Goal: Information Seeking & Learning: Learn about a topic

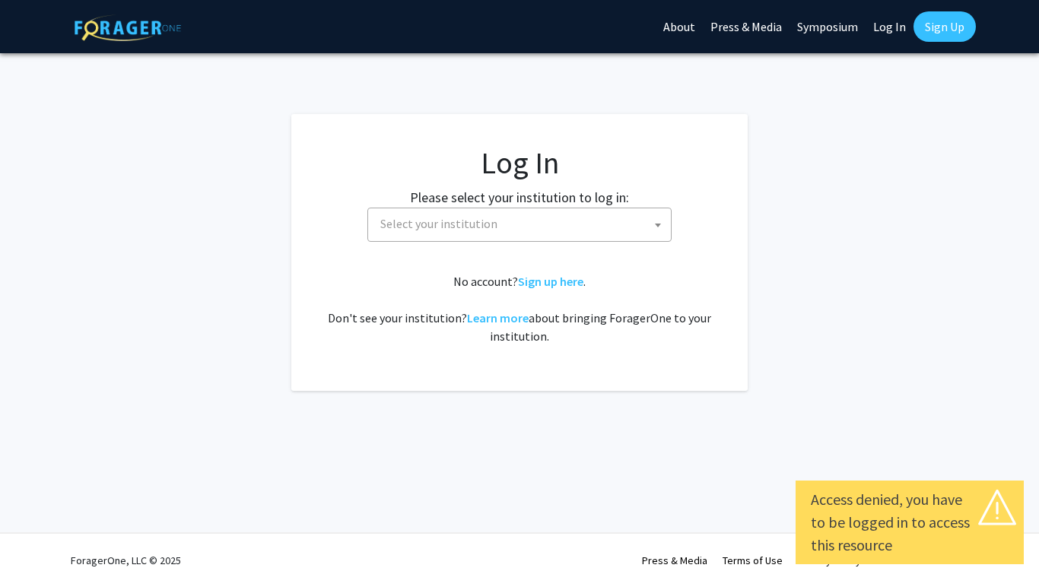
select select
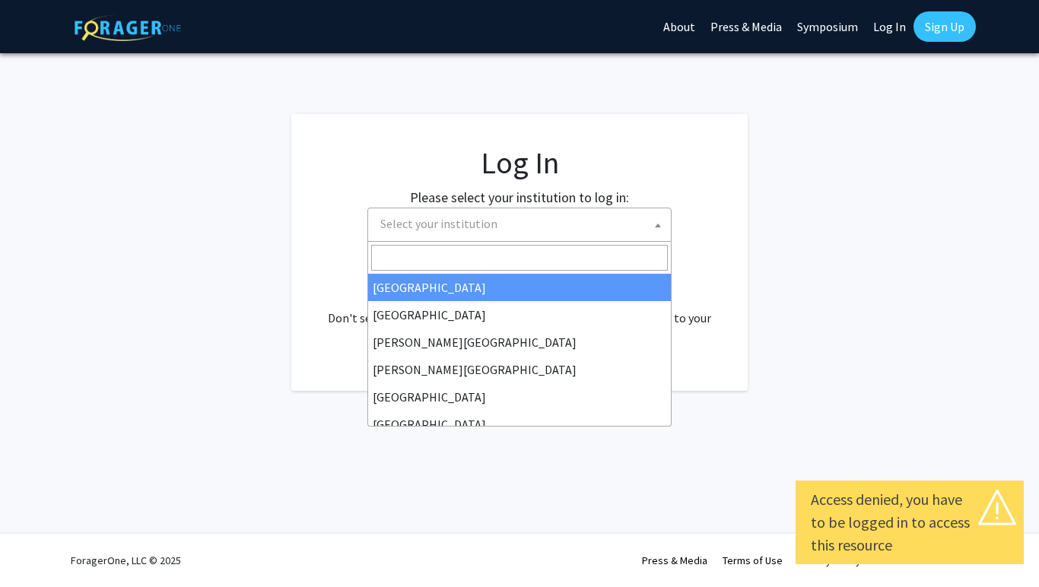
click at [457, 230] on span "Select your institution" at bounding box center [438, 223] width 117 height 15
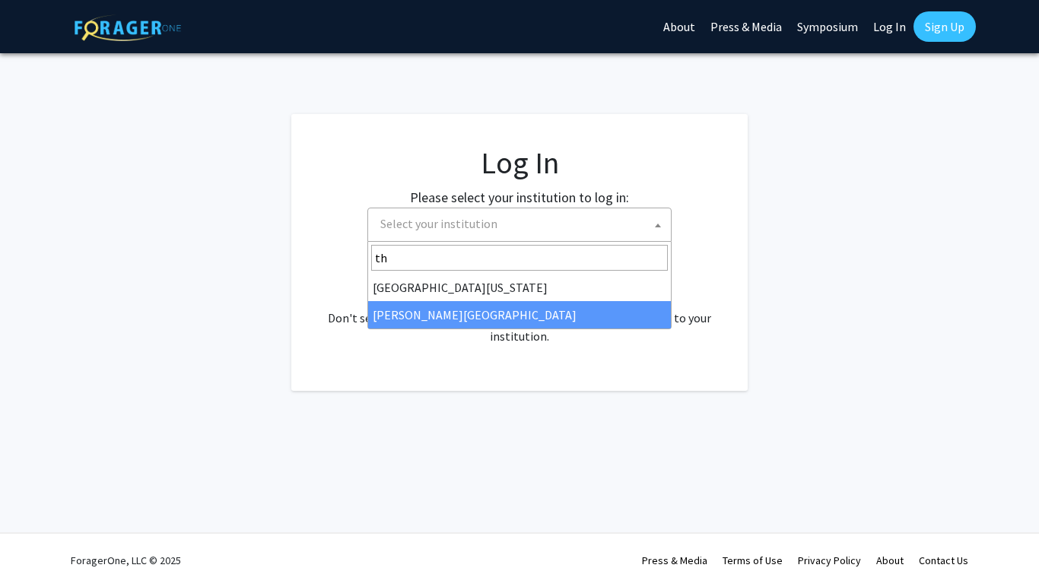
type input "th"
select select "24"
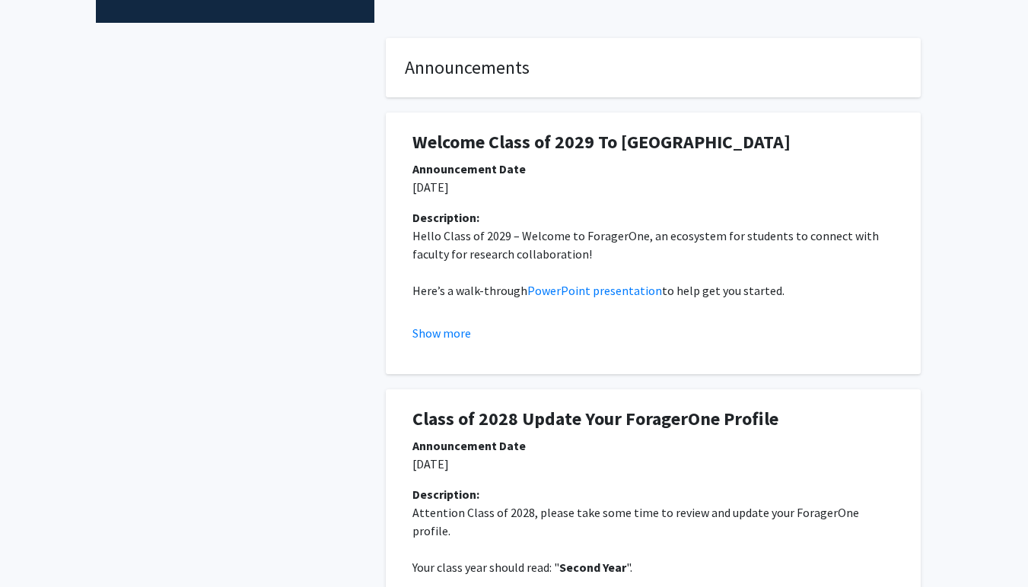
scroll to position [254, 0]
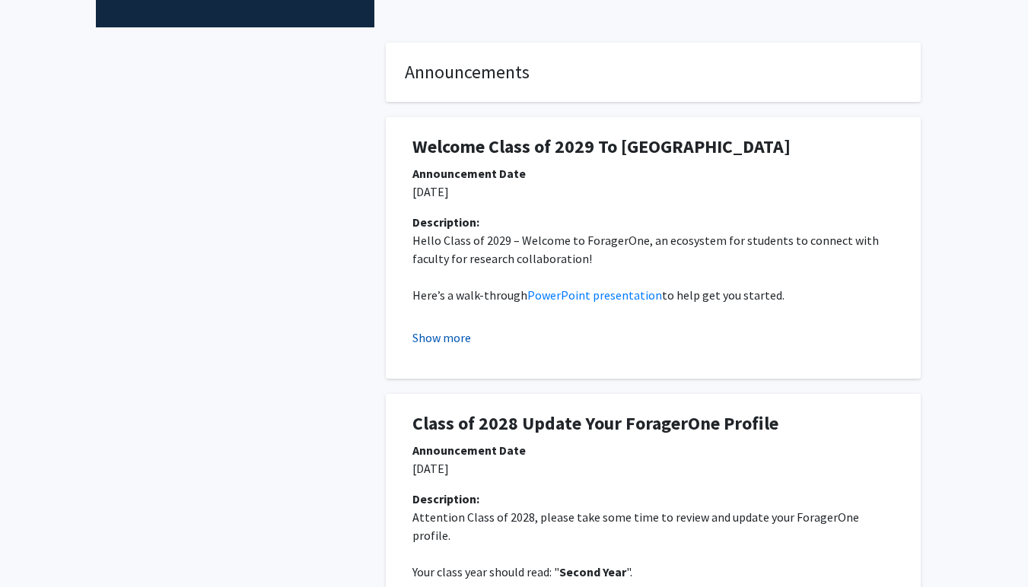
click at [454, 329] on button "Show more" at bounding box center [441, 338] width 59 height 18
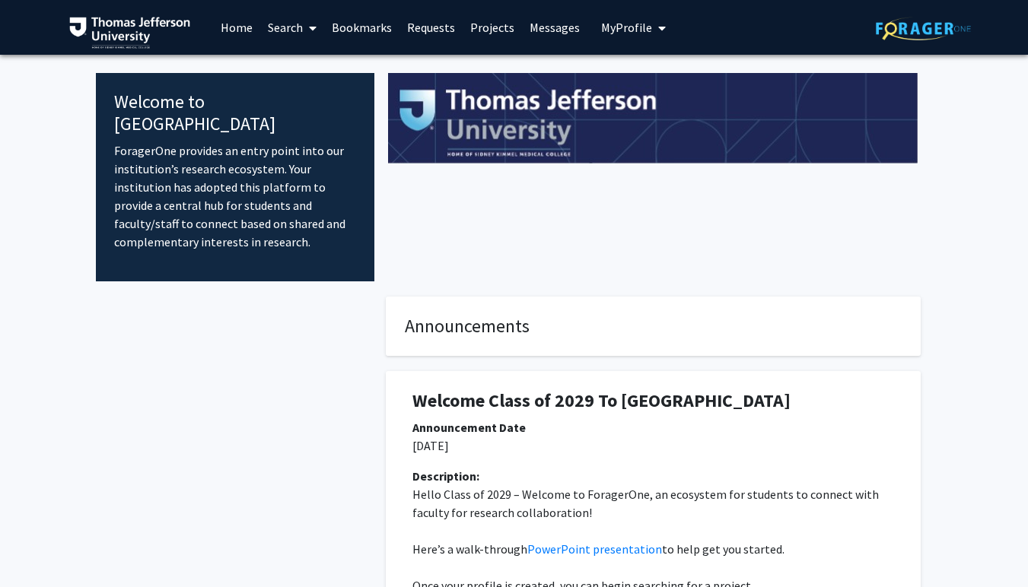
scroll to position [0, 0]
click at [625, 33] on span "My Profile" at bounding box center [626, 27] width 51 height 15
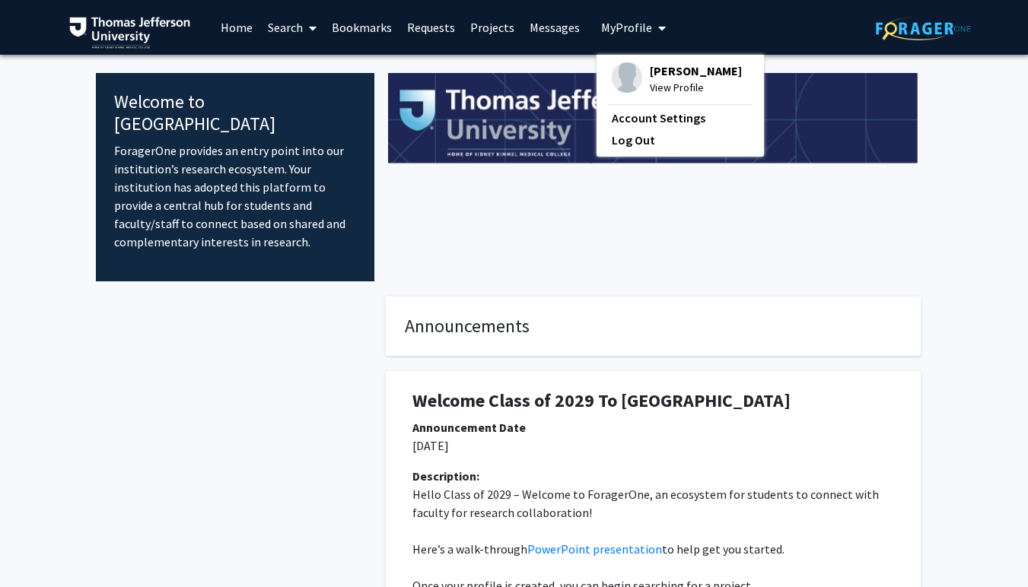
click at [659, 91] on span "View Profile" at bounding box center [696, 87] width 92 height 17
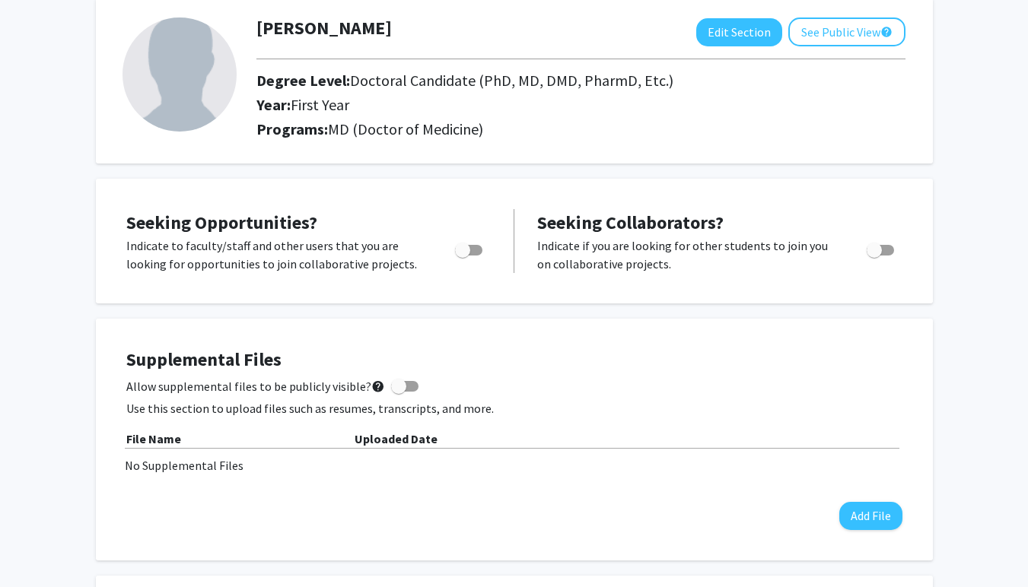
scroll to position [86, 0]
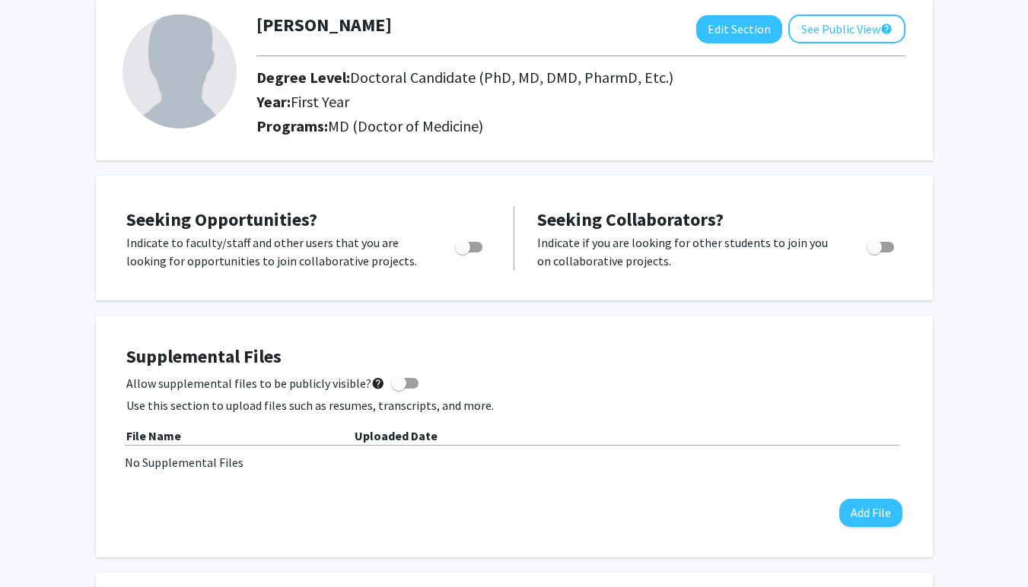
click at [467, 251] on span "Toggle" at bounding box center [462, 247] width 15 height 15
click at [462, 253] on input "Are you actively seeking opportunities?" at bounding box center [462, 253] width 1 height 1
checkbox input "true"
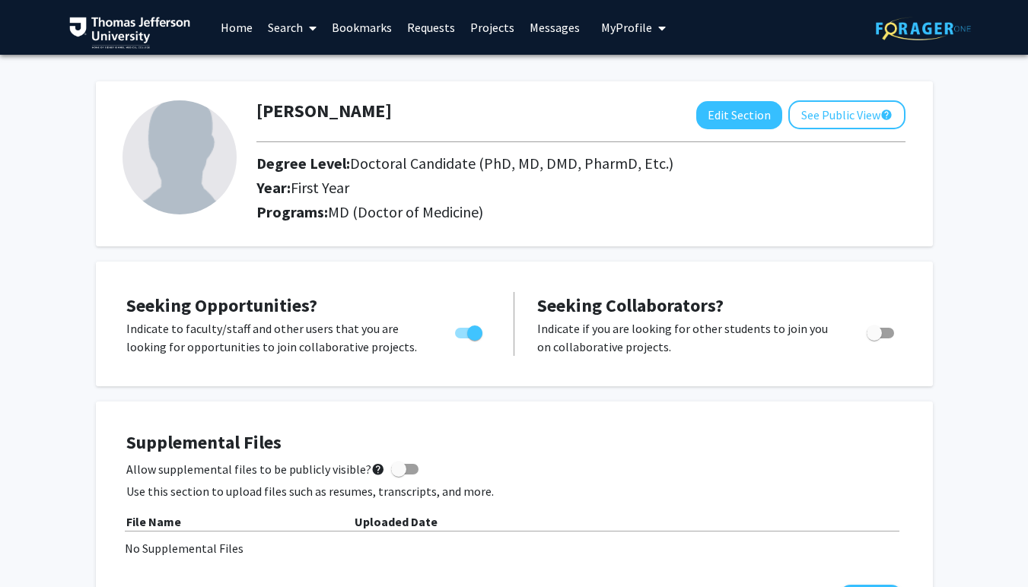
scroll to position [0, 0]
click at [239, 33] on link "Home" at bounding box center [236, 27] width 47 height 53
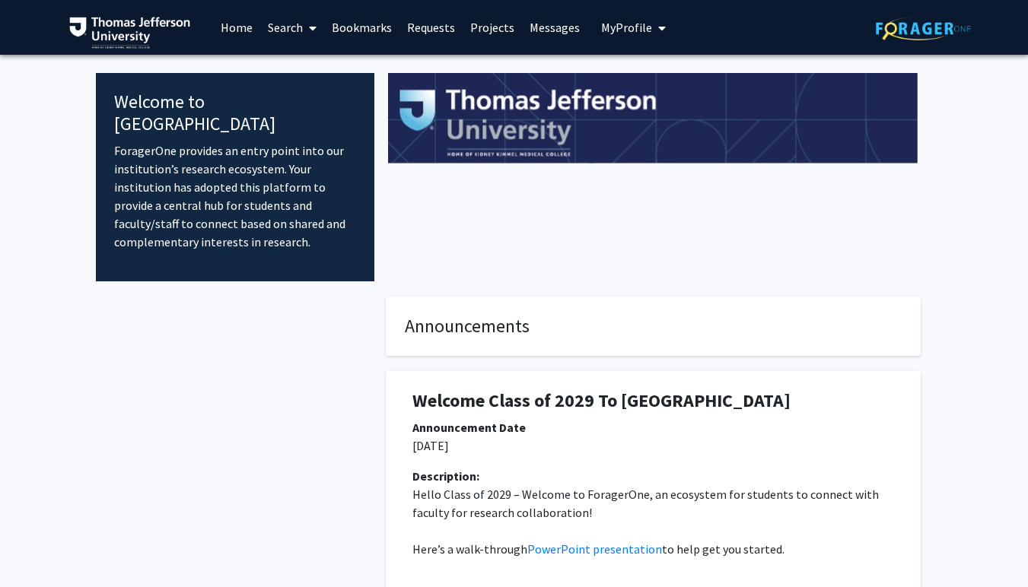
click at [274, 33] on link "Search" at bounding box center [292, 27] width 64 height 53
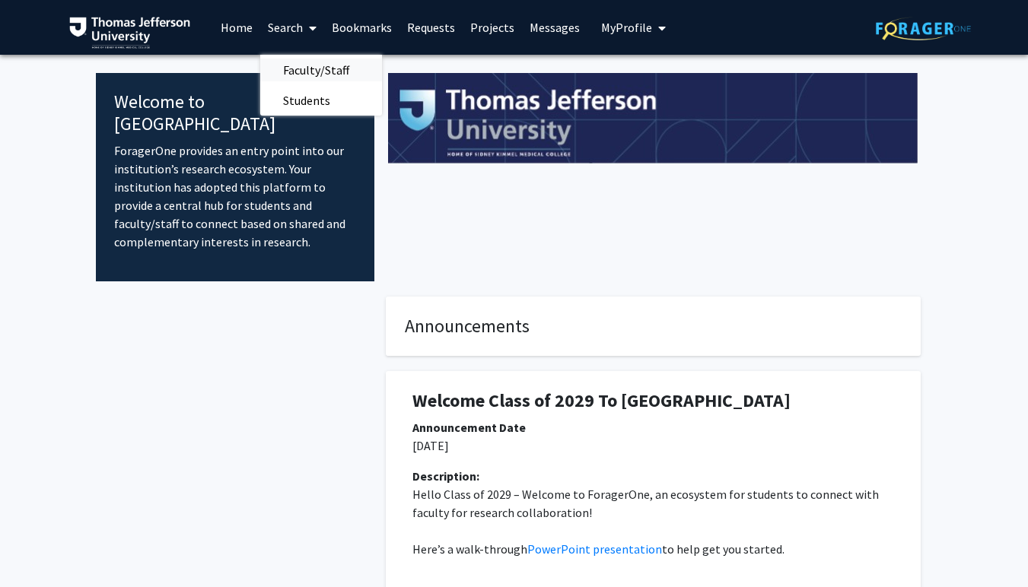
click at [293, 63] on span "Faculty/Staff" at bounding box center [316, 70] width 112 height 30
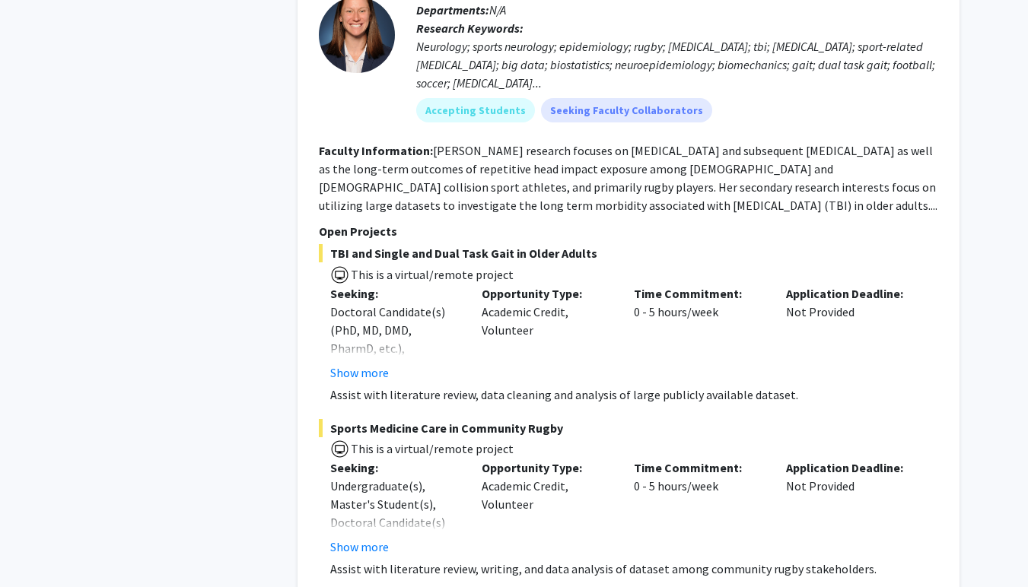
scroll to position [991, 0]
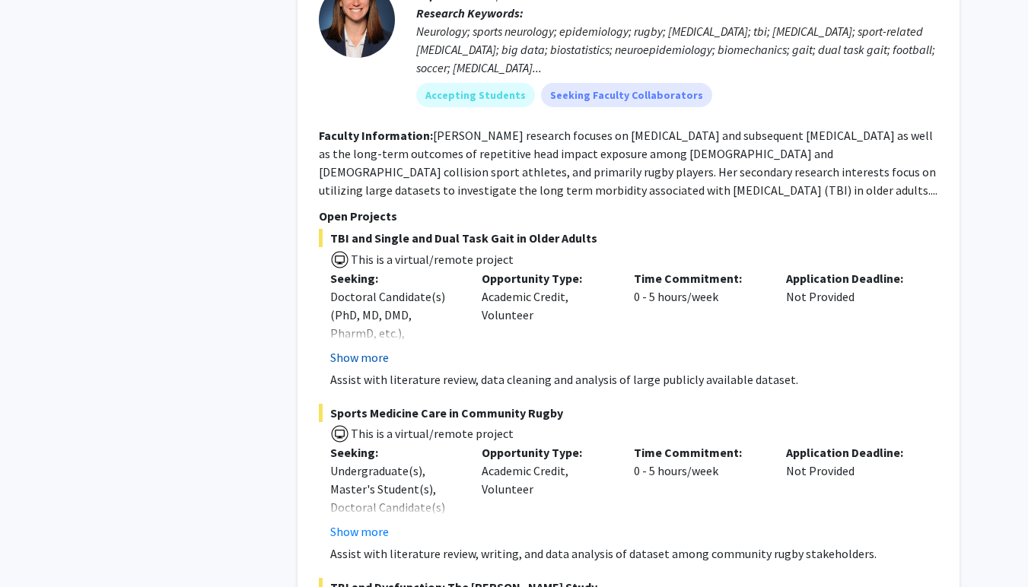
click at [375, 357] on button "Show more" at bounding box center [359, 357] width 59 height 18
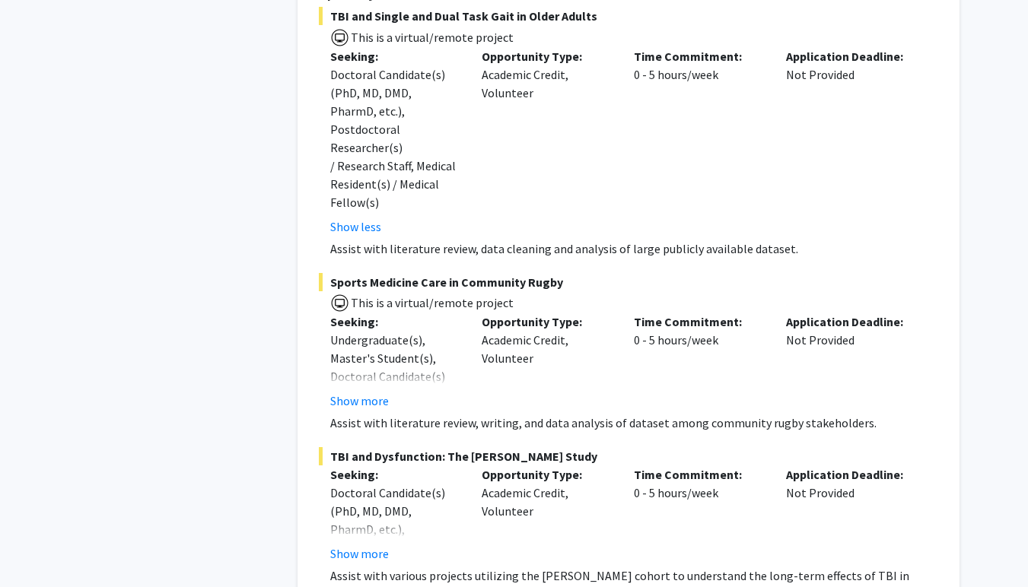
scroll to position [1217, 0]
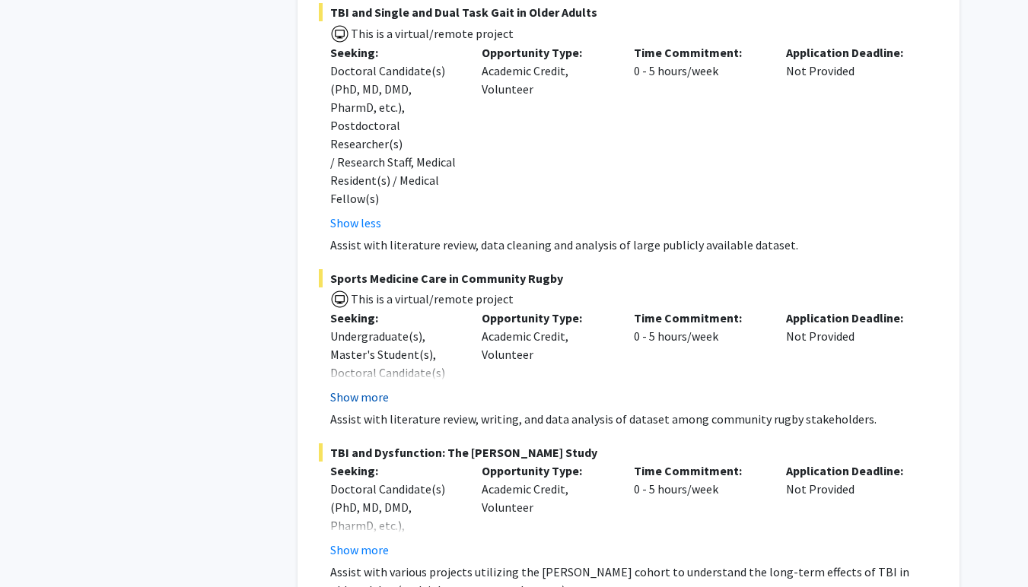
click at [369, 388] on button "Show more" at bounding box center [359, 397] width 59 height 18
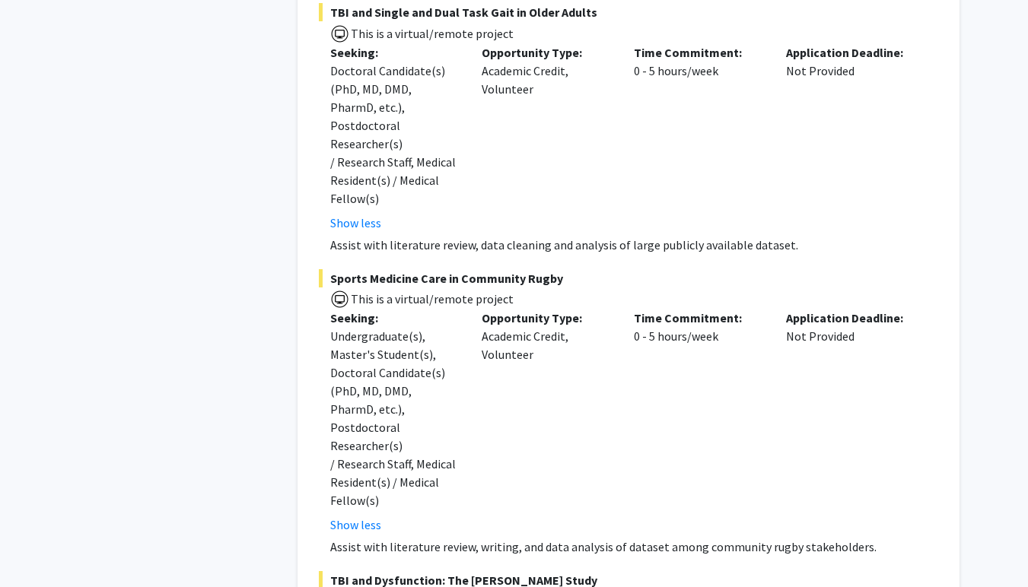
click at [338, 290] on img at bounding box center [339, 299] width 19 height 19
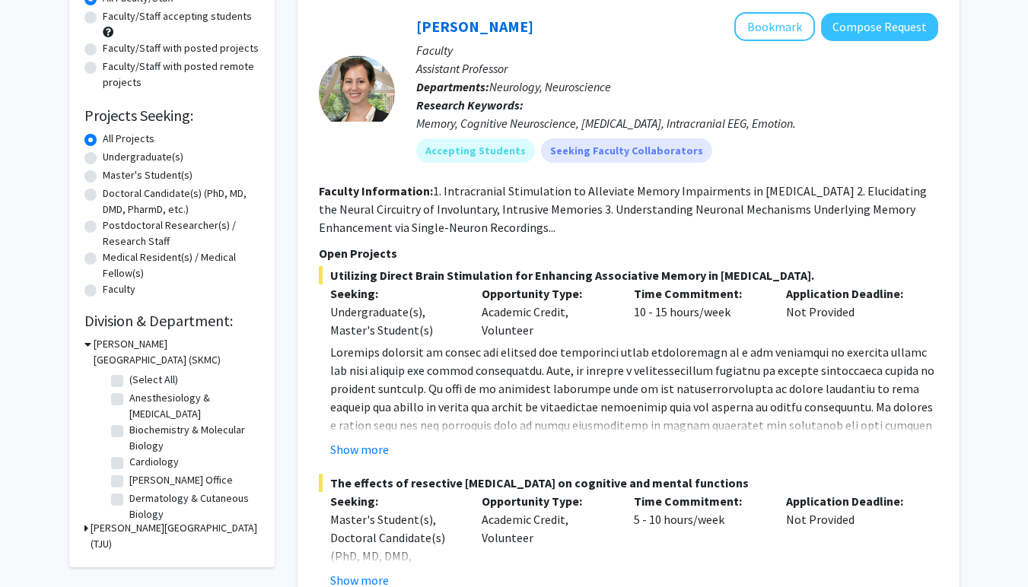
scroll to position [208, 0]
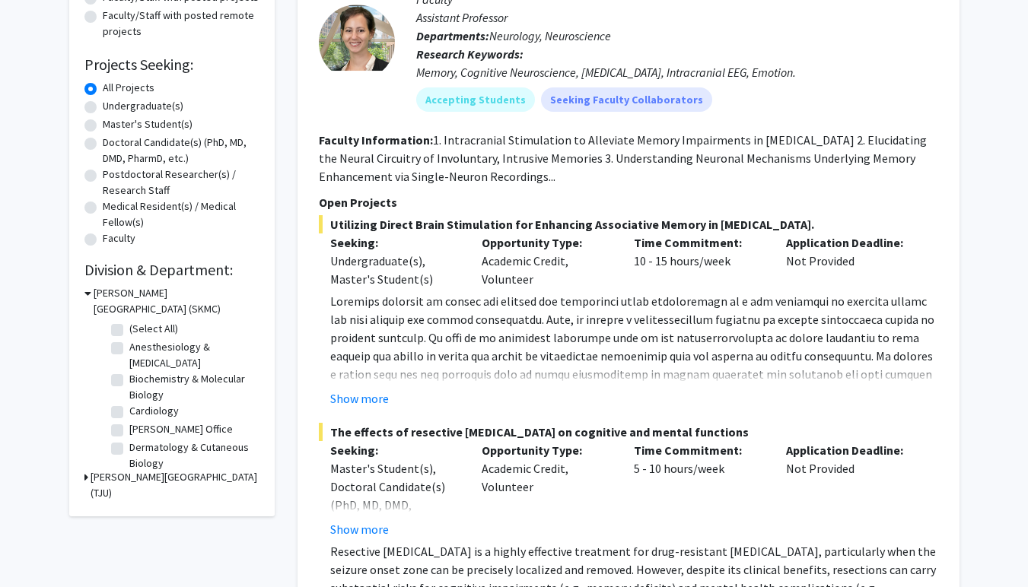
click at [142, 348] on label "Anesthesiology & Perioperative Medicine" at bounding box center [192, 355] width 126 height 32
click at [139, 348] on input "Anesthesiology & Perioperative Medicine" at bounding box center [134, 344] width 10 height 10
checkbox input "true"
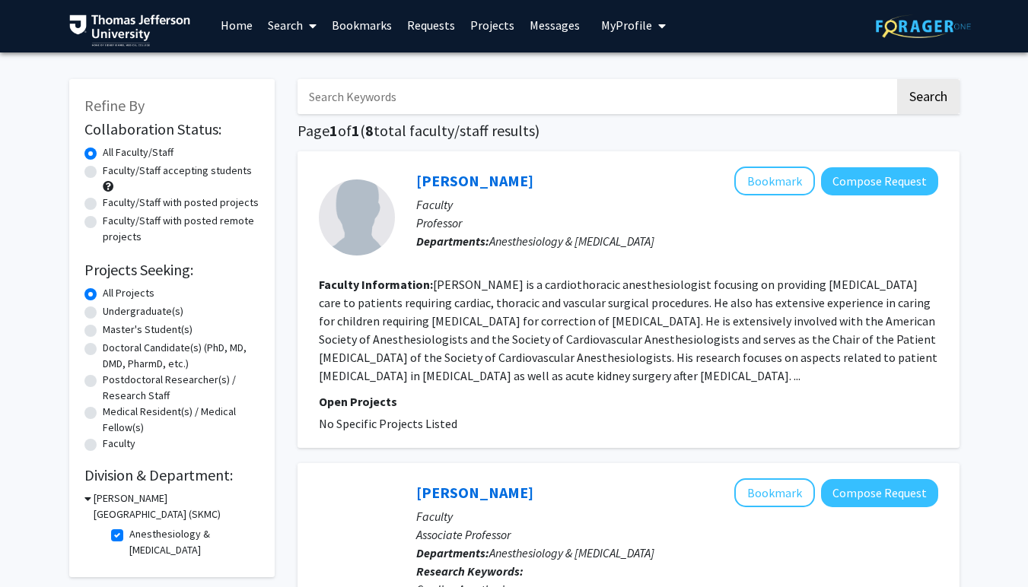
scroll to position [14, 0]
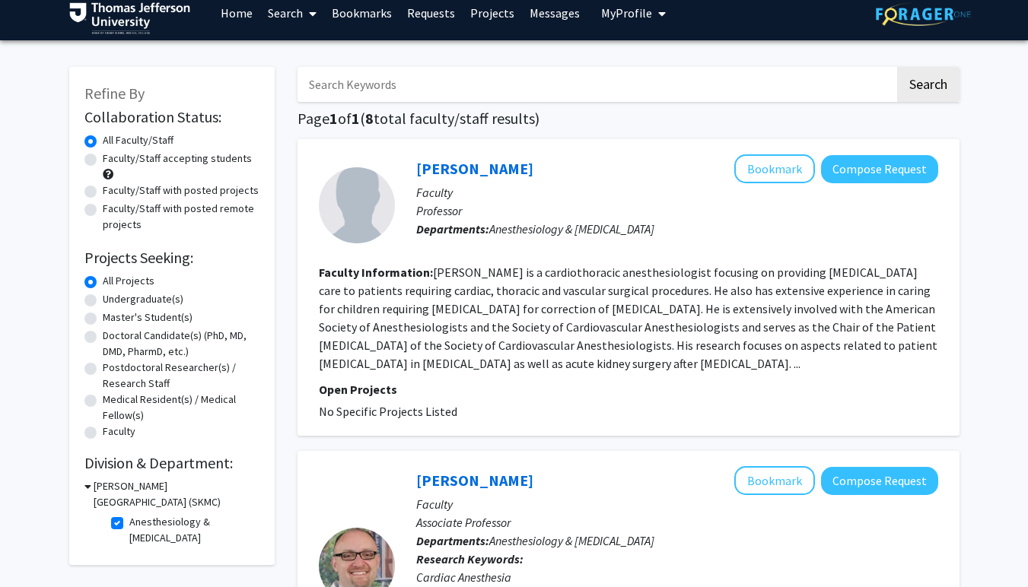
click at [129, 526] on label "Anesthesiology & Perioperative Medicine" at bounding box center [192, 530] width 126 height 32
click at [129, 524] on input "Anesthesiology & Perioperative Medicine" at bounding box center [134, 519] width 10 height 10
checkbox input "false"
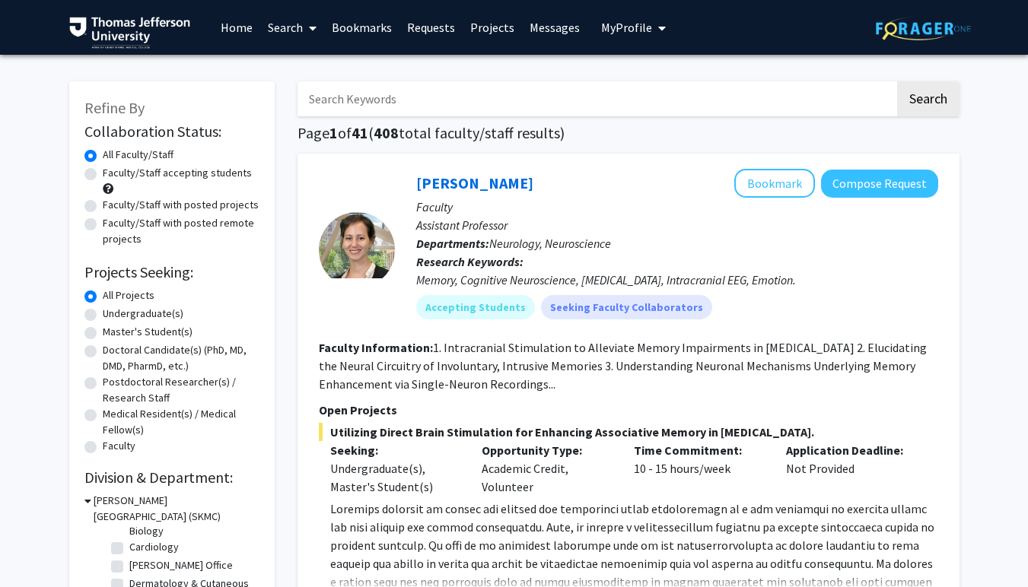
scroll to position [77, 0]
click at [159, 538] on label "Cardiology" at bounding box center [153, 542] width 49 height 16
click at [139, 538] on input "Cardiology" at bounding box center [134, 539] width 10 height 10
checkbox input "true"
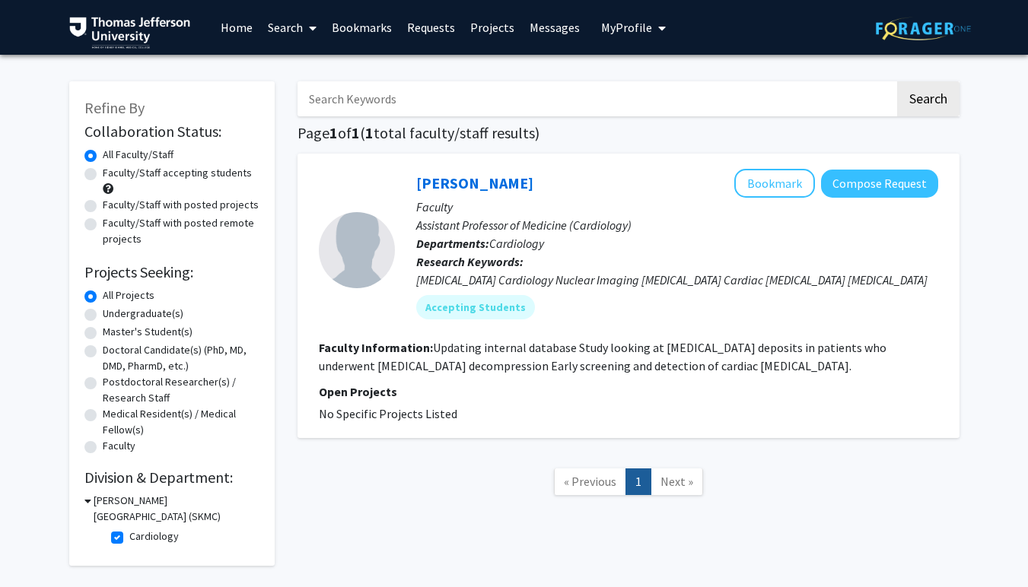
click at [123, 539] on fg-checkbox "Cardiology Cardiology" at bounding box center [183, 538] width 145 height 18
click at [129, 538] on label "Cardiology" at bounding box center [153, 537] width 49 height 16
click at [129, 538] on input "Cardiology" at bounding box center [134, 534] width 10 height 10
checkbox input "false"
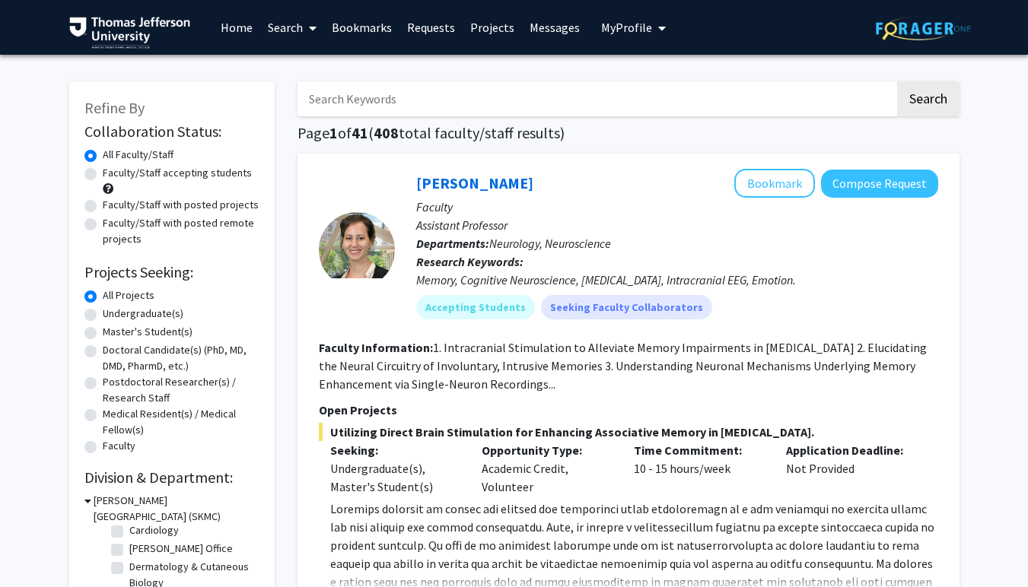
scroll to position [113, 0]
click at [129, 547] on label "Dermatology & Cutaneous Biology" at bounding box center [192, 551] width 126 height 32
click at [129, 545] on input "Dermatology & Cutaneous Biology" at bounding box center [134, 540] width 10 height 10
checkbox input "true"
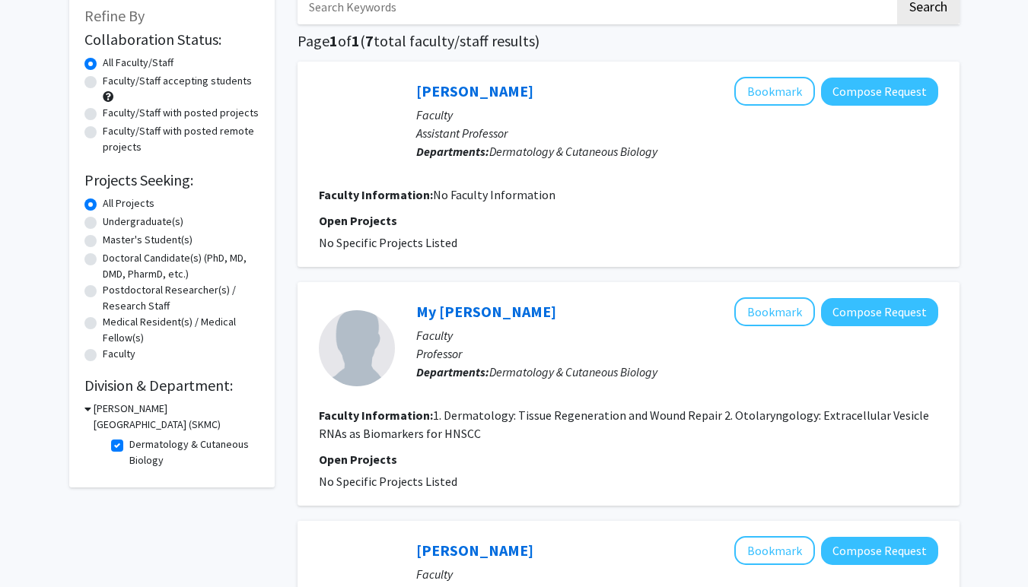
scroll to position [98, 0]
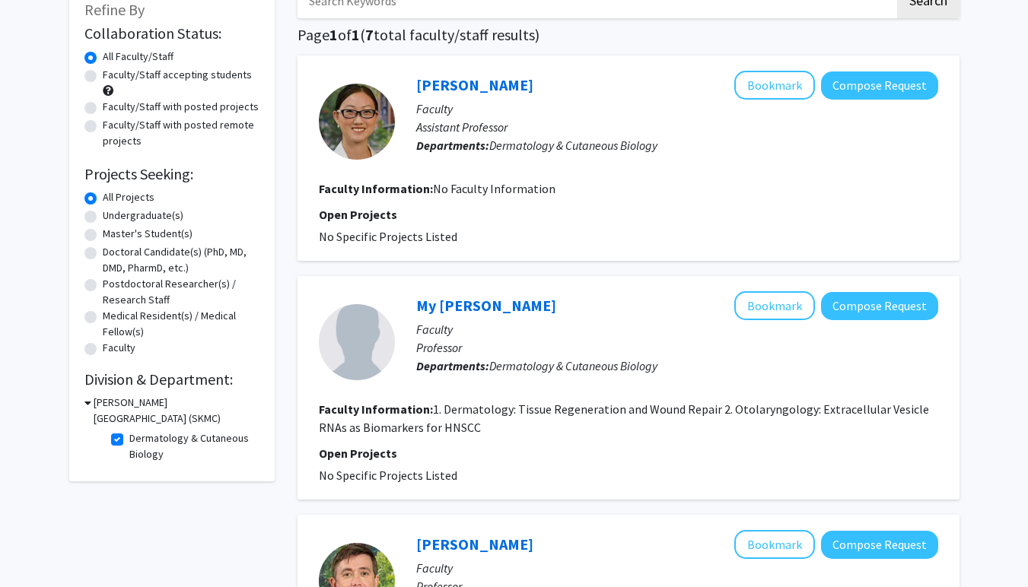
click at [129, 444] on label "Dermatology & Cutaneous Biology" at bounding box center [192, 446] width 126 height 32
click at [129, 440] on input "Dermatology & Cutaneous Biology" at bounding box center [134, 435] width 10 height 10
checkbox input "false"
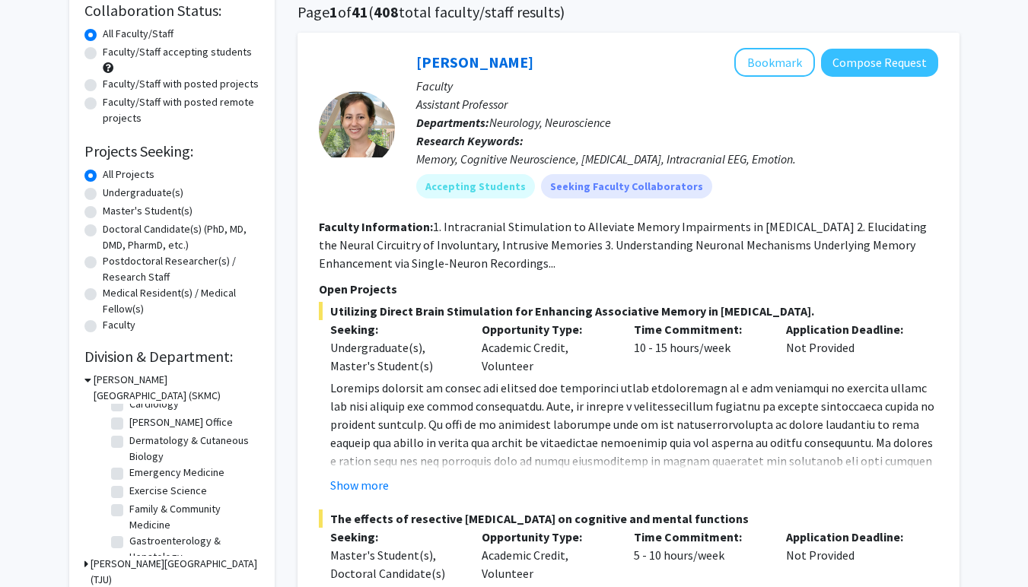
scroll to position [94, 0]
click at [159, 475] on label "Emergency Medicine" at bounding box center [176, 472] width 95 height 16
click at [139, 474] on input "Emergency Medicine" at bounding box center [134, 469] width 10 height 10
checkbox input "true"
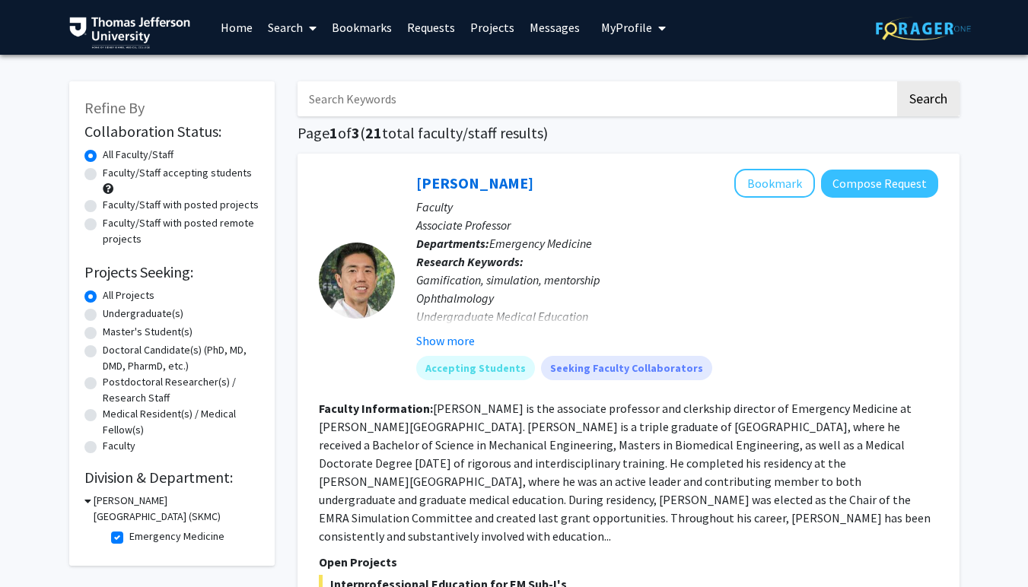
click at [129, 540] on label "Emergency Medicine" at bounding box center [176, 537] width 95 height 16
click at [129, 538] on input "Emergency Medicine" at bounding box center [134, 534] width 10 height 10
checkbox input "false"
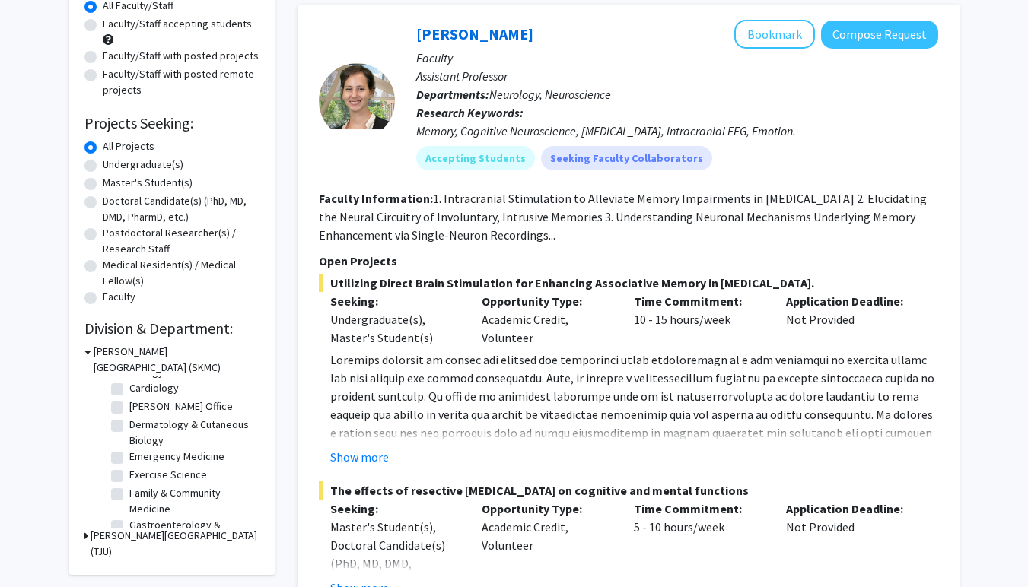
scroll to position [85, 0]
click at [160, 472] on label "Exercise Science" at bounding box center [168, 471] width 78 height 16
click at [139, 472] on input "Exercise Science" at bounding box center [134, 468] width 10 height 10
checkbox input "true"
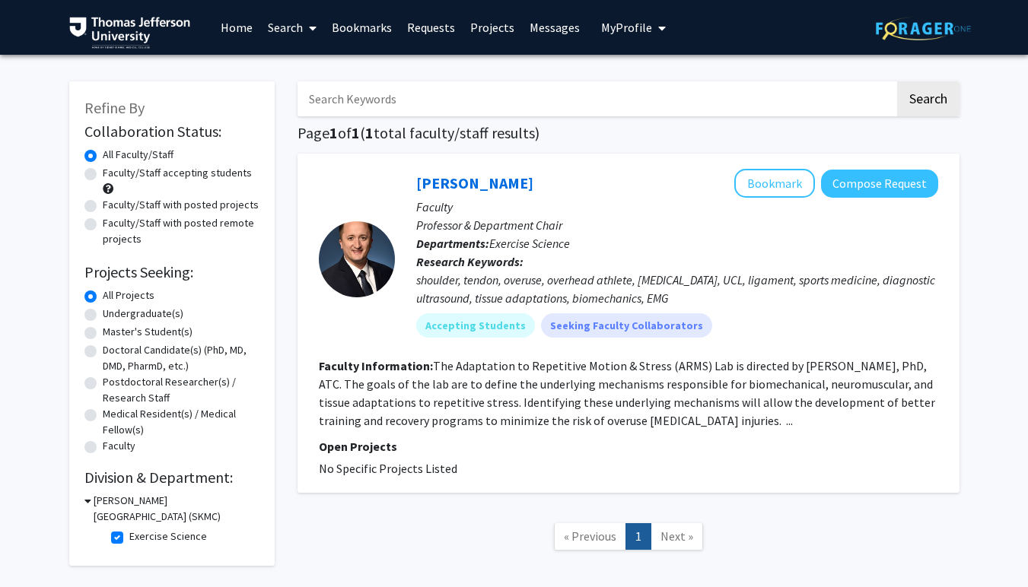
click at [129, 543] on label "Exercise Science" at bounding box center [168, 537] width 78 height 16
click at [129, 538] on input "Exercise Science" at bounding box center [134, 534] width 10 height 10
checkbox input "false"
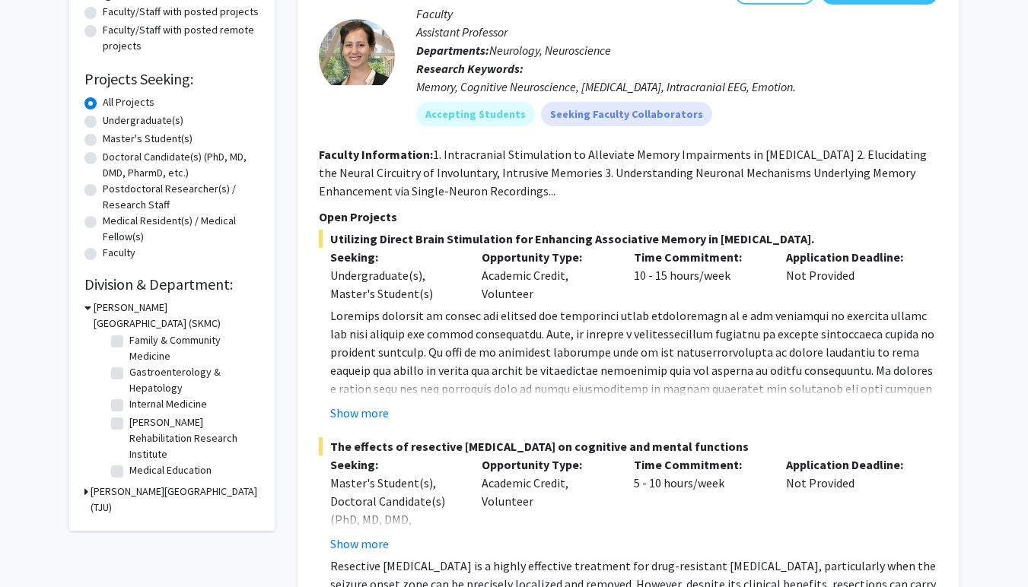
scroll to position [160, 0]
click at [129, 370] on label "Family & Community Medicine" at bounding box center [192, 378] width 126 height 32
click at [129, 370] on input "Family & Community Medicine" at bounding box center [134, 367] width 10 height 10
checkbox input "true"
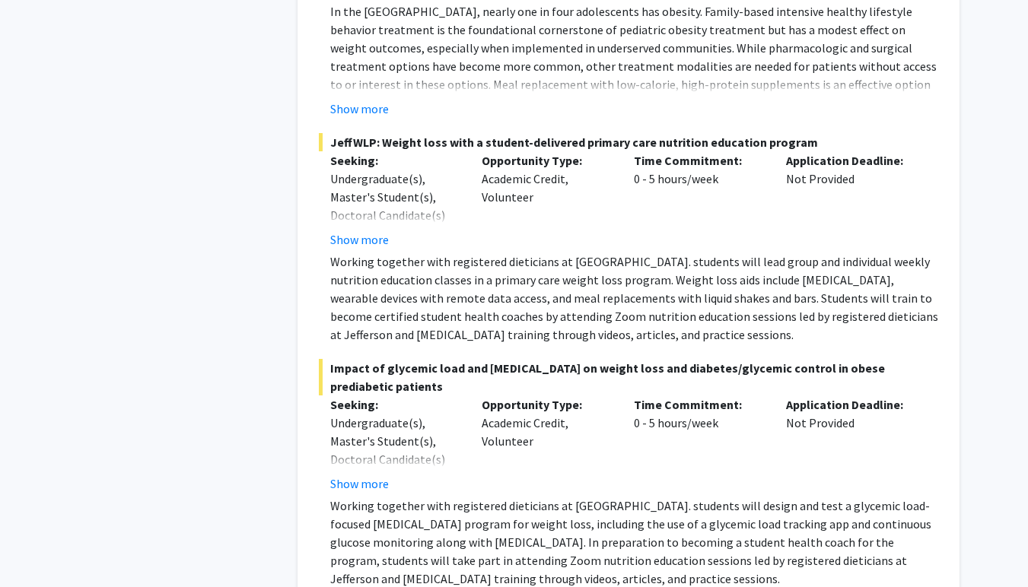
scroll to position [1344, 0]
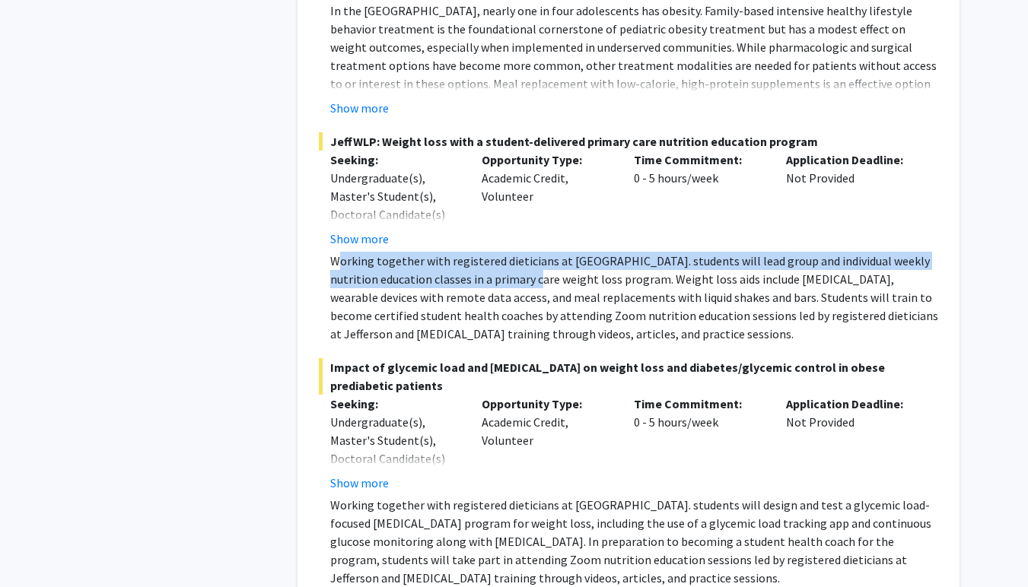
drag, startPoint x: 338, startPoint y: 243, endPoint x: 532, endPoint y: 270, distance: 195.9
click at [532, 270] on p "Working together with registered dieticians at Jefferson. students will lead gr…" at bounding box center [634, 297] width 608 height 91
click at [531, 270] on p "Working together with registered dieticians at Jefferson. students will lead gr…" at bounding box center [634, 297] width 608 height 91
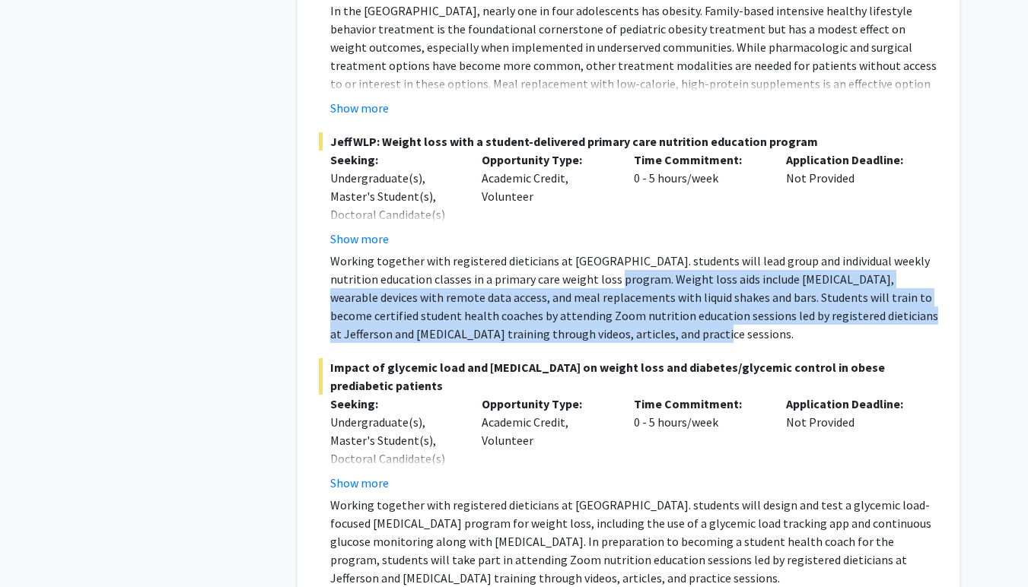
drag, startPoint x: 615, startPoint y: 264, endPoint x: 635, endPoint y: 310, distance: 49.7
click at [635, 310] on p "Working together with registered dieticians at Jefferson. students will lead gr…" at bounding box center [634, 297] width 608 height 91
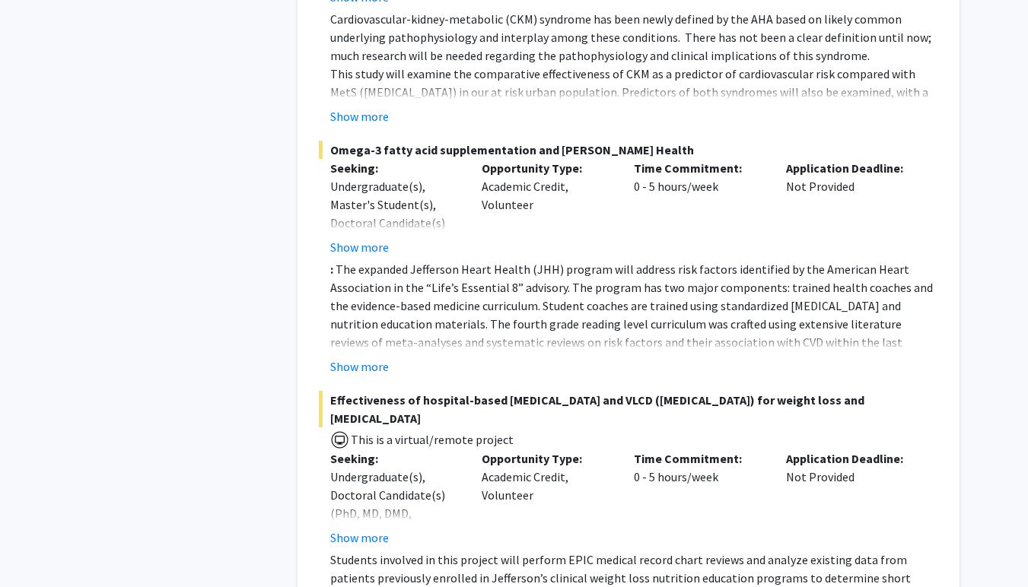
scroll to position [2093, 0]
click at [346, 357] on button "Show more" at bounding box center [359, 366] width 59 height 18
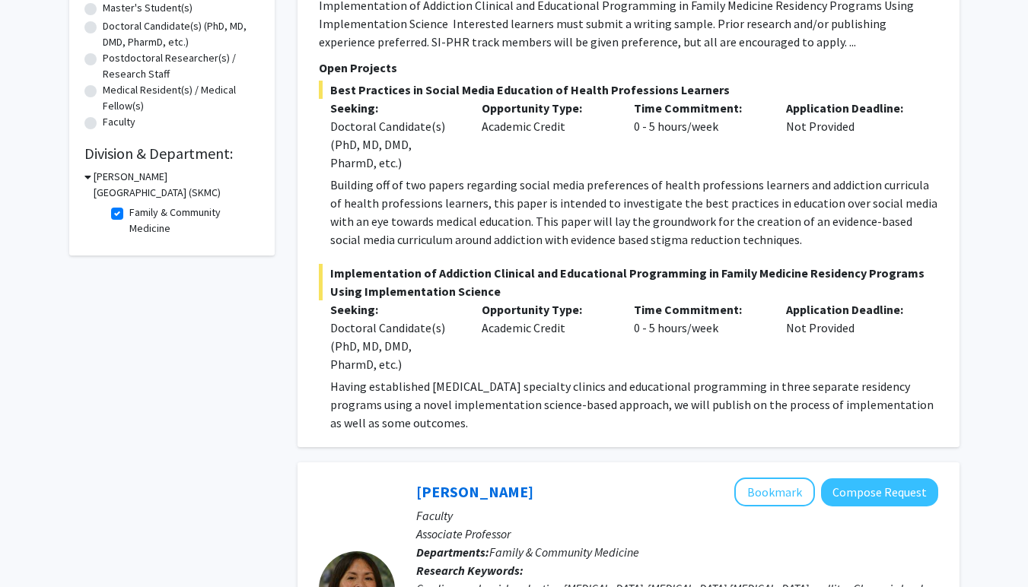
scroll to position [376, 0]
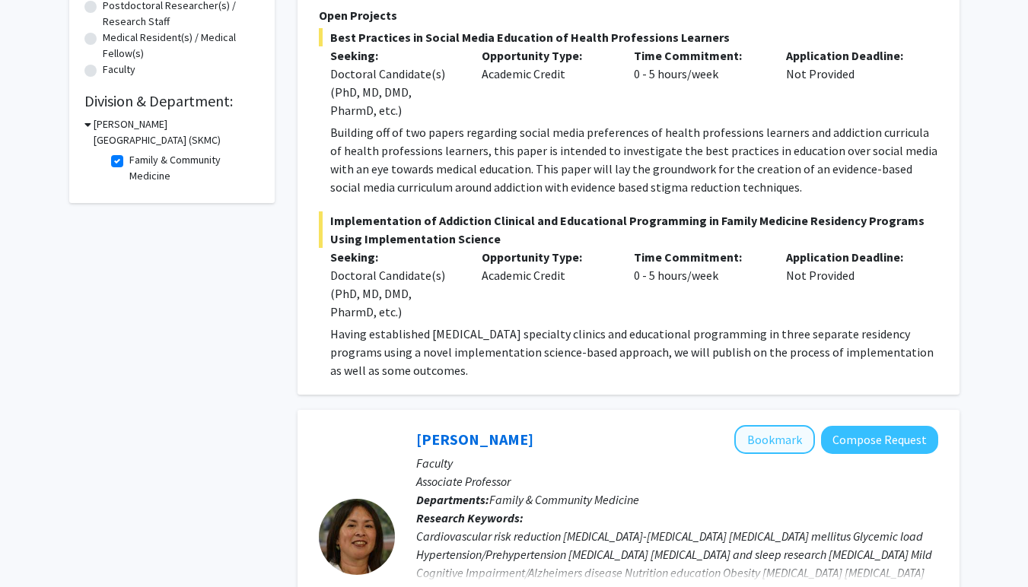
click at [774, 446] on button "Bookmark" at bounding box center [774, 439] width 81 height 29
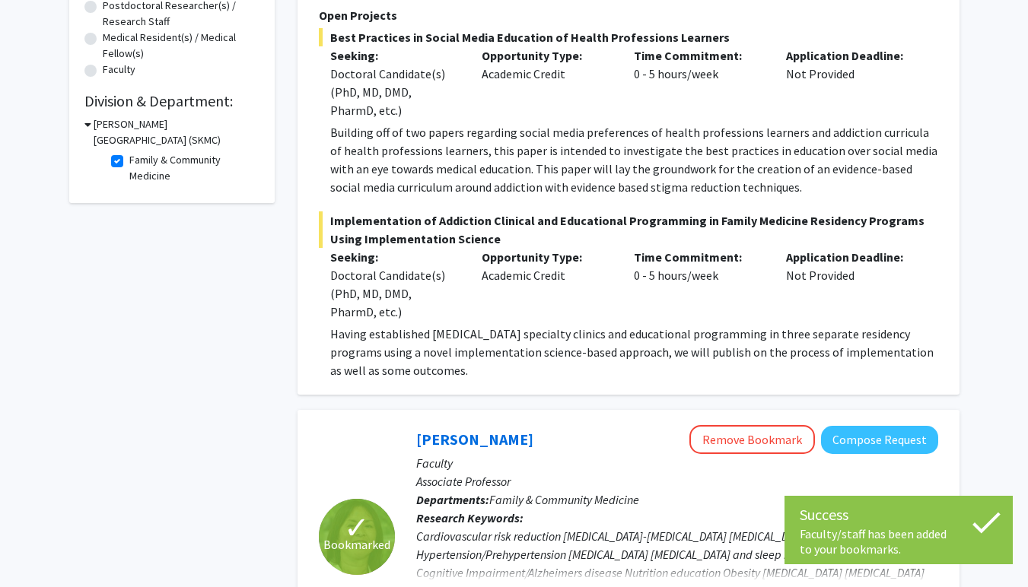
click at [129, 168] on label "Family & Community Medicine" at bounding box center [192, 168] width 126 height 32
click at [129, 162] on input "Family & Community Medicine" at bounding box center [134, 157] width 10 height 10
checkbox input "false"
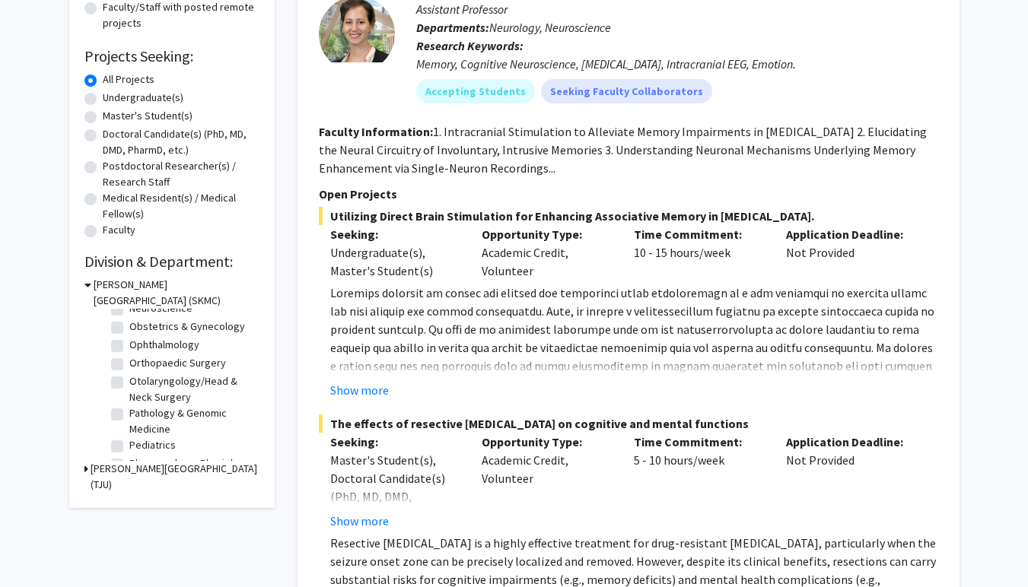
scroll to position [460, 0]
click at [168, 368] on label "Orthopaedic Surgery" at bounding box center [177, 360] width 97 height 16
click at [139, 362] on input "Orthopaedic Surgery" at bounding box center [134, 357] width 10 height 10
checkbox input "true"
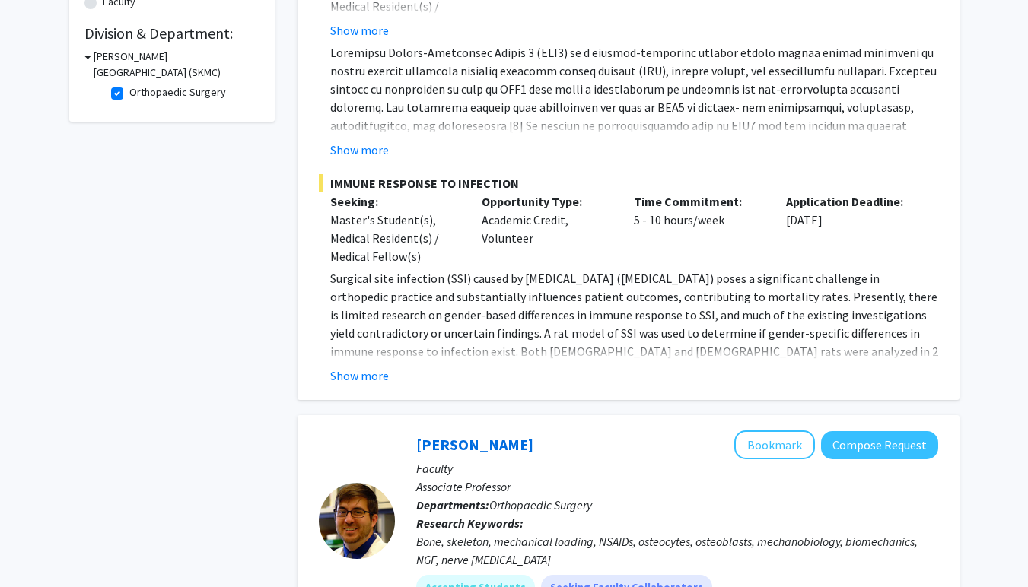
scroll to position [456, 0]
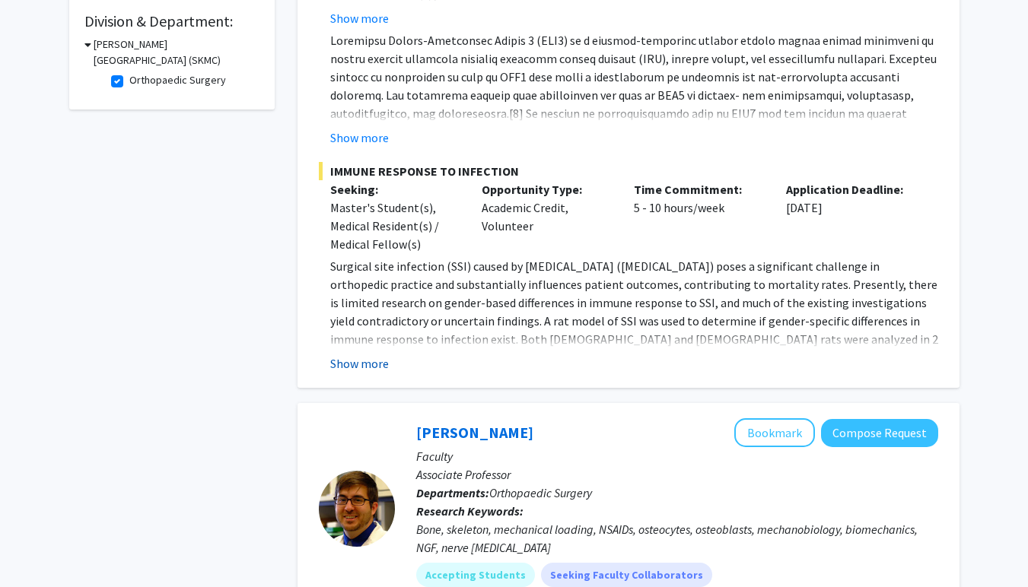
click at [354, 365] on button "Show more" at bounding box center [359, 363] width 59 height 18
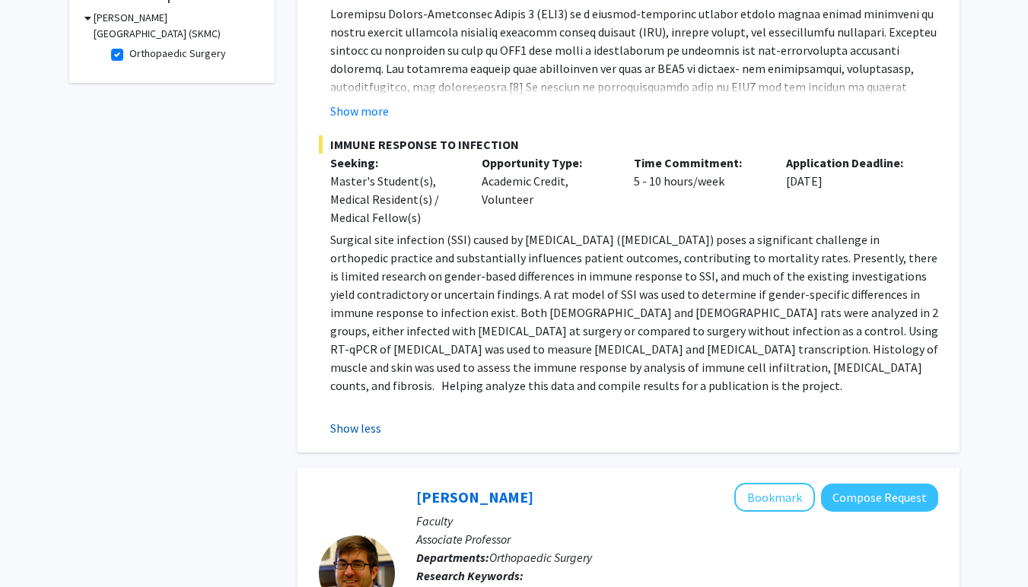
scroll to position [484, 0]
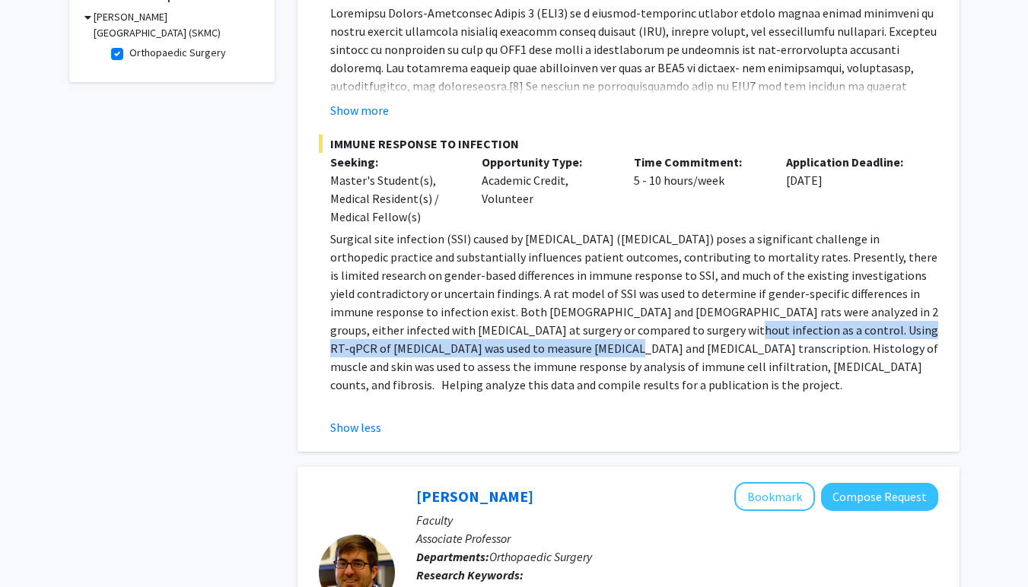
drag, startPoint x: 643, startPoint y: 333, endPoint x: 524, endPoint y: 348, distance: 120.3
click at [524, 348] on p "Surgical site infection (SSI) caused by Staphylococcus aureus (S. aureus) poses…" at bounding box center [634, 312] width 608 height 164
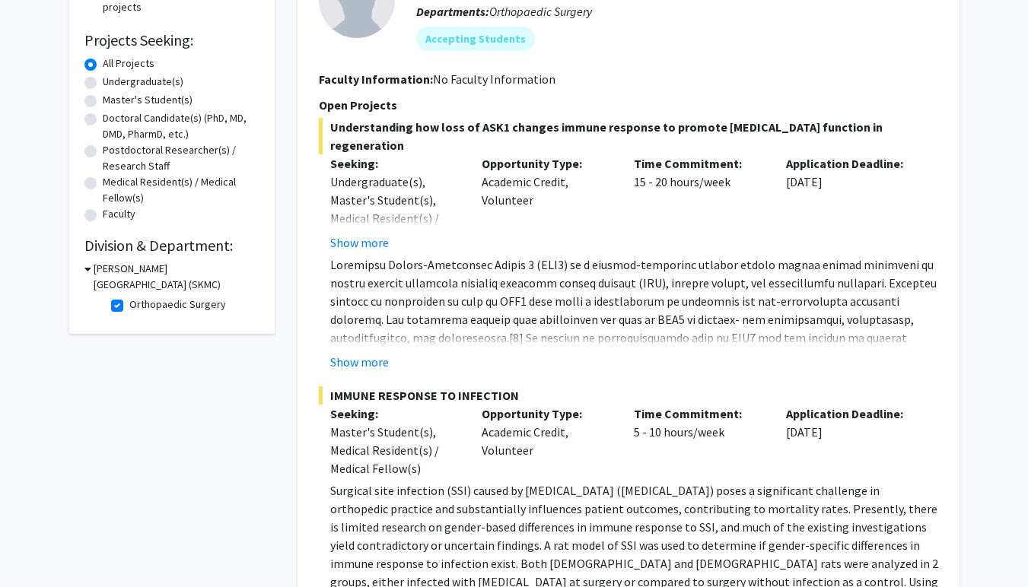
scroll to position [220, 0]
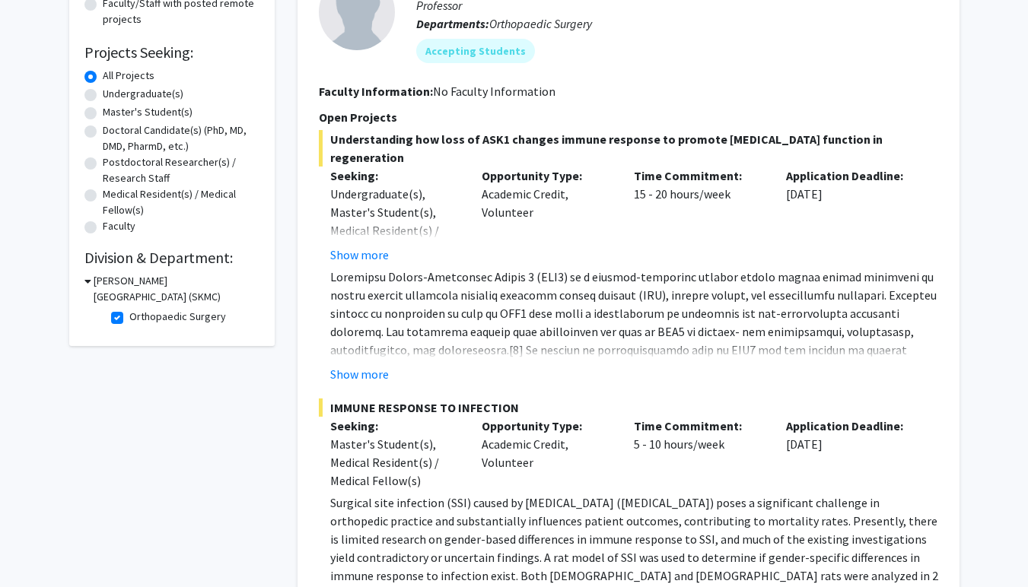
click at [129, 316] on label "Orthopaedic Surgery" at bounding box center [177, 317] width 97 height 16
click at [129, 316] on input "Orthopaedic Surgery" at bounding box center [134, 314] width 10 height 10
checkbox input "false"
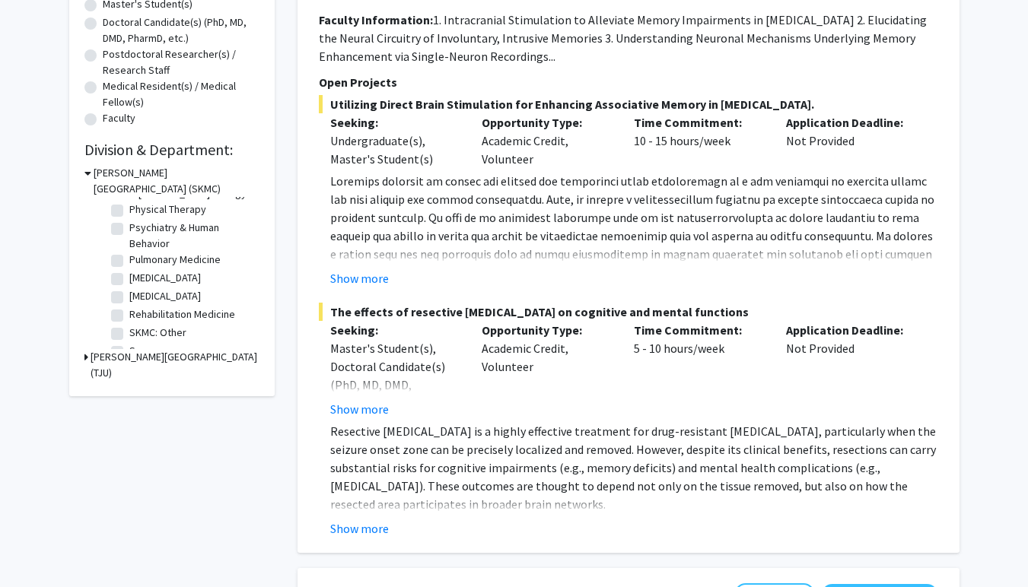
scroll to position [638, 0]
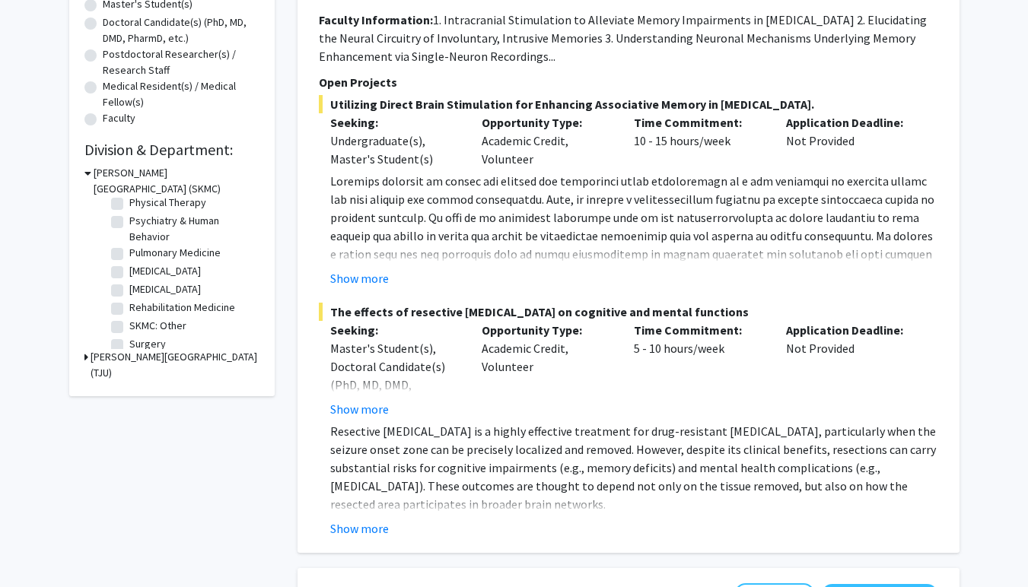
click at [171, 261] on label "Pulmonary Medicine" at bounding box center [174, 253] width 91 height 16
click at [139, 255] on input "Pulmonary Medicine" at bounding box center [134, 250] width 10 height 10
checkbox input "true"
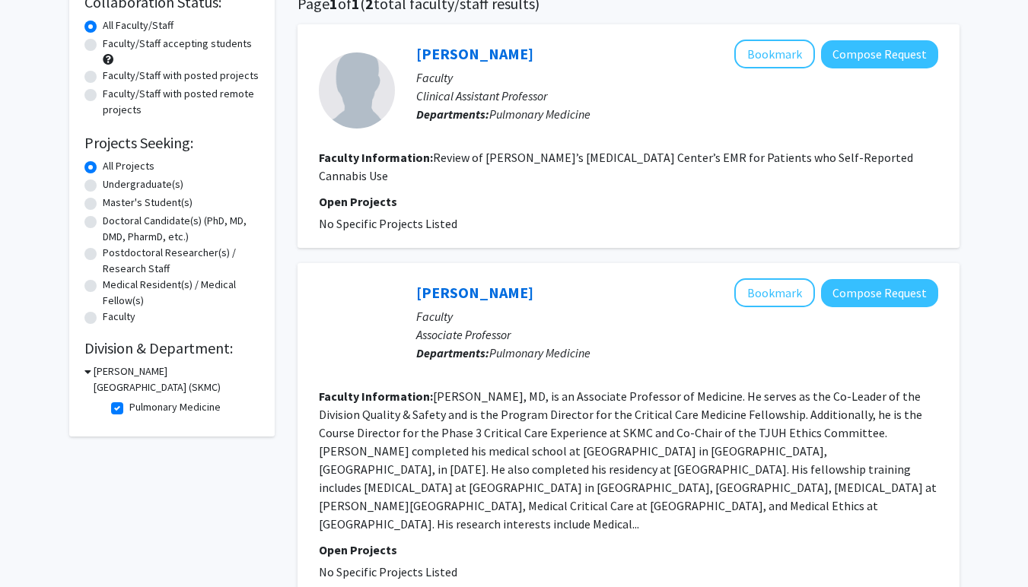
scroll to position [124, 0]
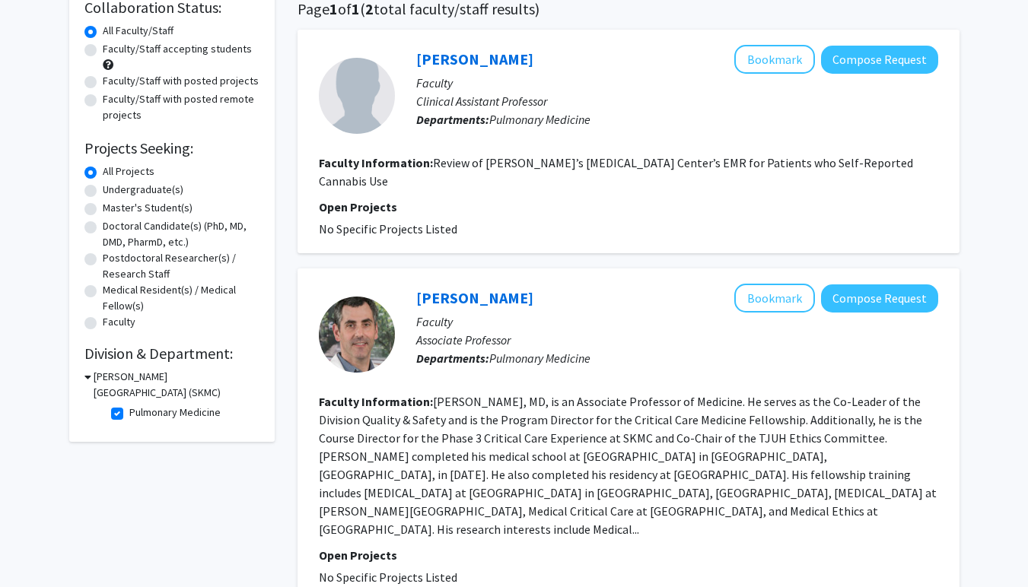
click at [129, 418] on label "Pulmonary Medicine" at bounding box center [174, 413] width 91 height 16
click at [129, 415] on input "Pulmonary Medicine" at bounding box center [134, 410] width 10 height 10
checkbox input "false"
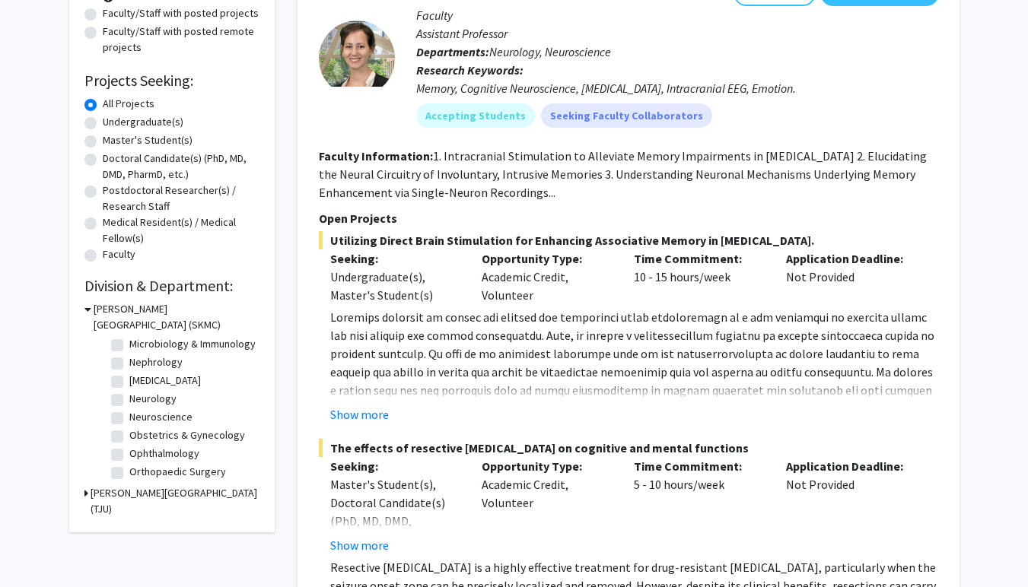
scroll to position [377, 0]
click at [161, 384] on label "Neurological Surgery" at bounding box center [164, 376] width 71 height 16
click at [139, 378] on input "Neurological Surgery" at bounding box center [134, 373] width 10 height 10
checkbox input "true"
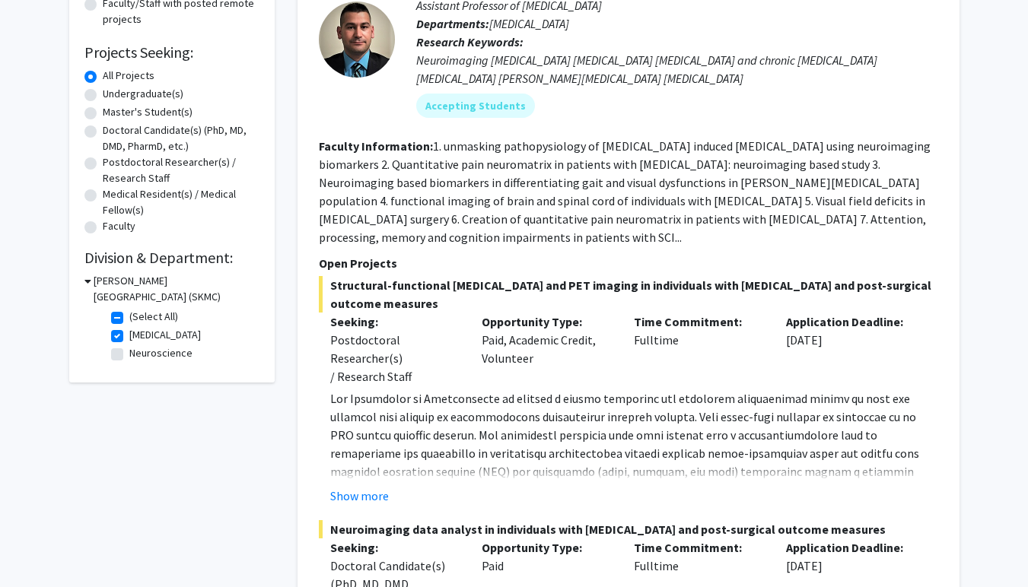
scroll to position [234, 0]
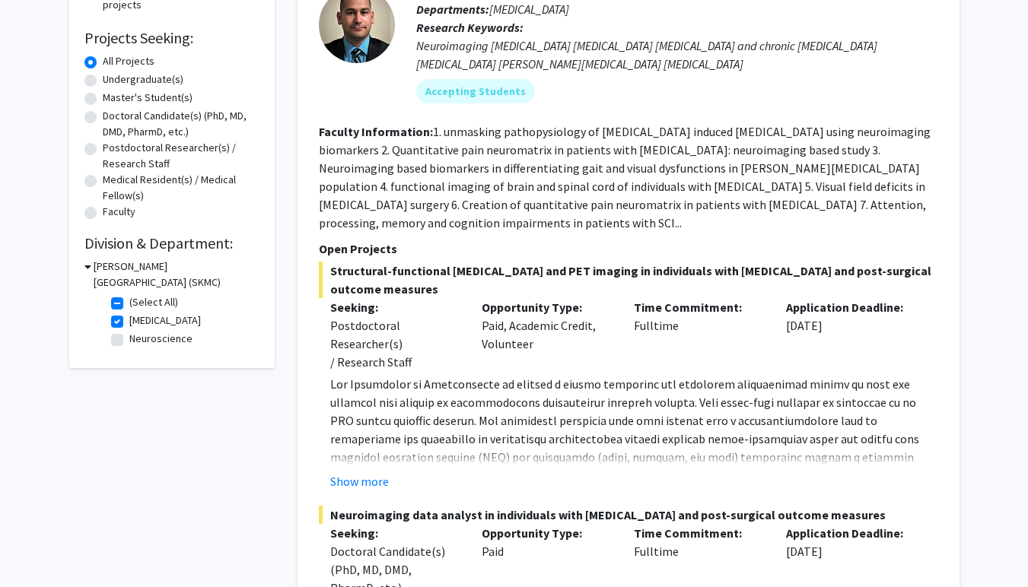
click at [129, 310] on label "(Select All)" at bounding box center [153, 302] width 49 height 16
click at [129, 304] on input "(Select All)" at bounding box center [134, 299] width 10 height 10
checkbox input "false"
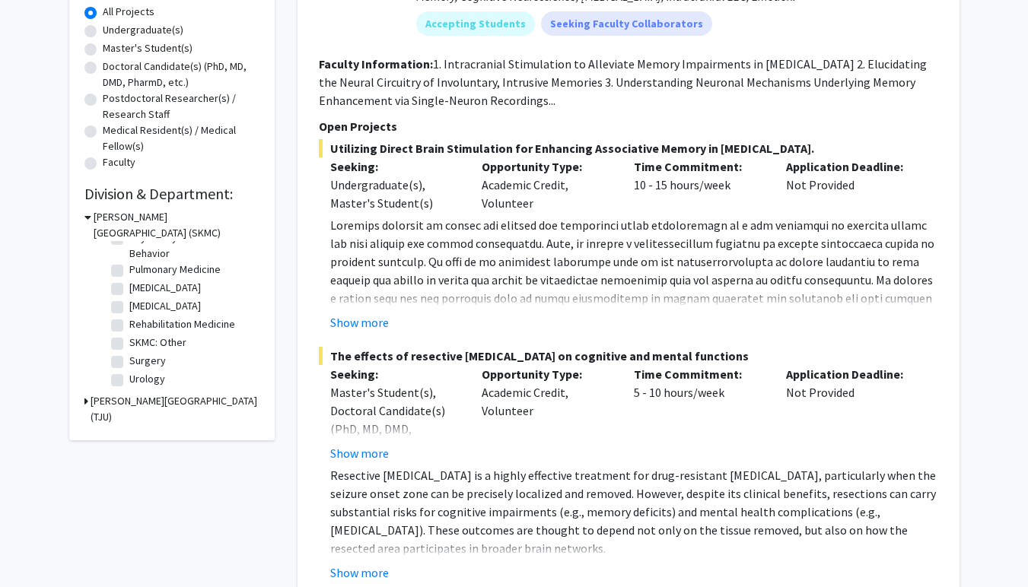
scroll to position [298, 0]
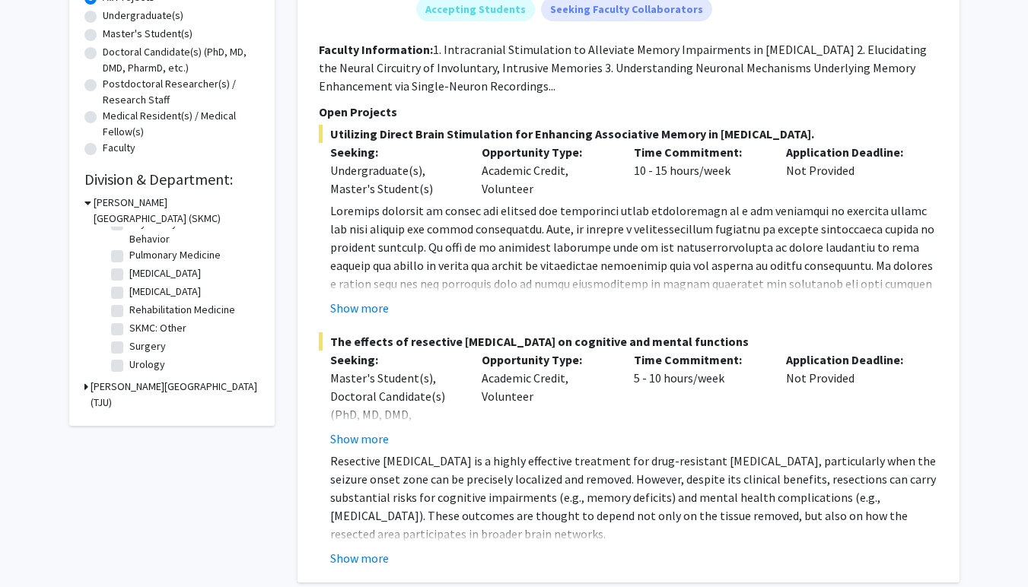
click at [129, 352] on label "Surgery" at bounding box center [147, 346] width 37 height 16
click at [129, 348] on input "Surgery" at bounding box center [134, 343] width 10 height 10
checkbox input "true"
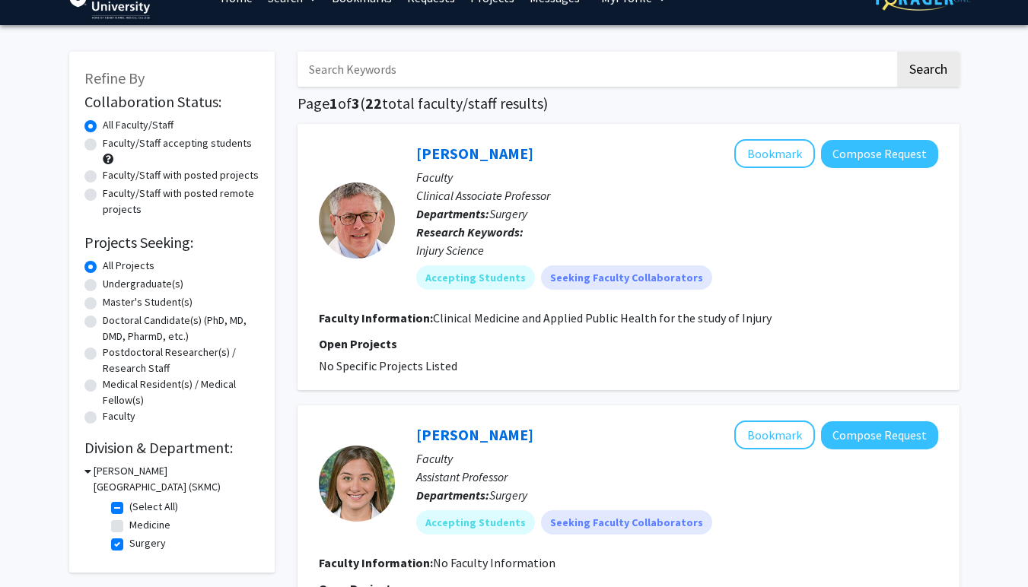
scroll to position [33, 0]
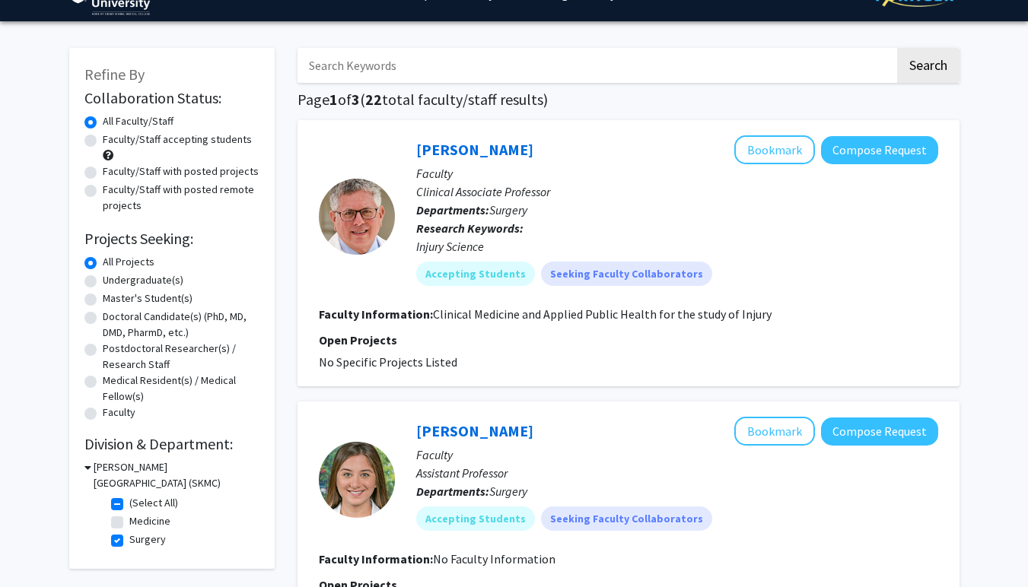
click at [129, 510] on label "(Select All)" at bounding box center [153, 503] width 49 height 16
click at [129, 505] on input "(Select All)" at bounding box center [134, 500] width 10 height 10
checkbox input "false"
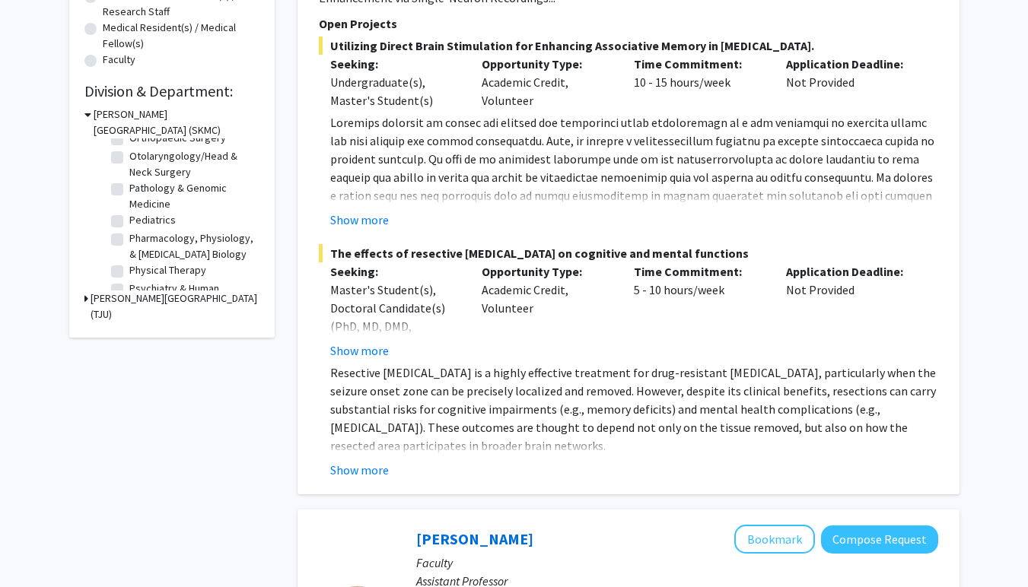
scroll to position [494, 0]
click at [157, 164] on label "Orthopaedic Surgery" at bounding box center [177, 156] width 97 height 16
click at [139, 157] on input "Orthopaedic Surgery" at bounding box center [134, 153] width 10 height 10
checkbox input "true"
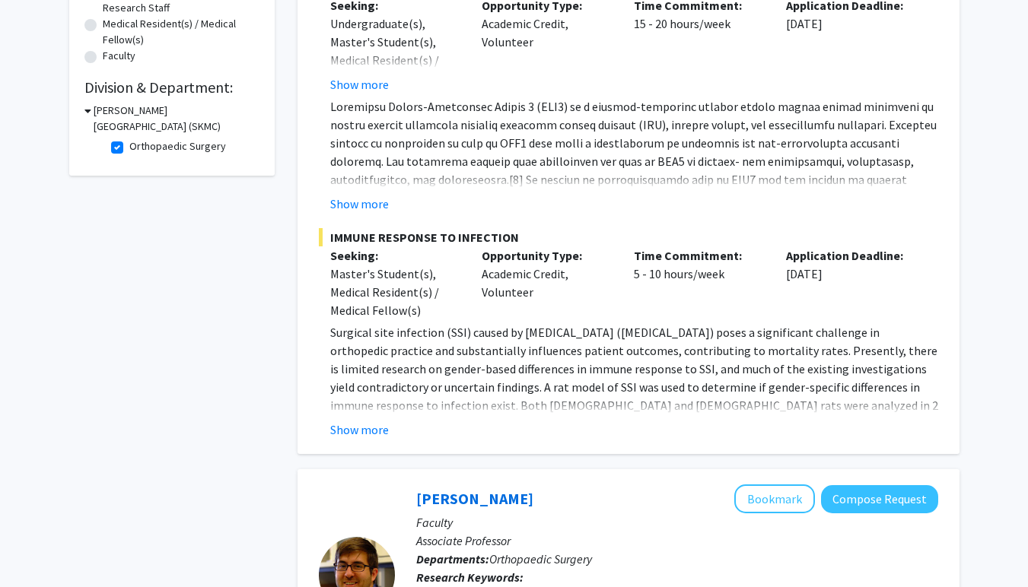
scroll to position [411, 0]
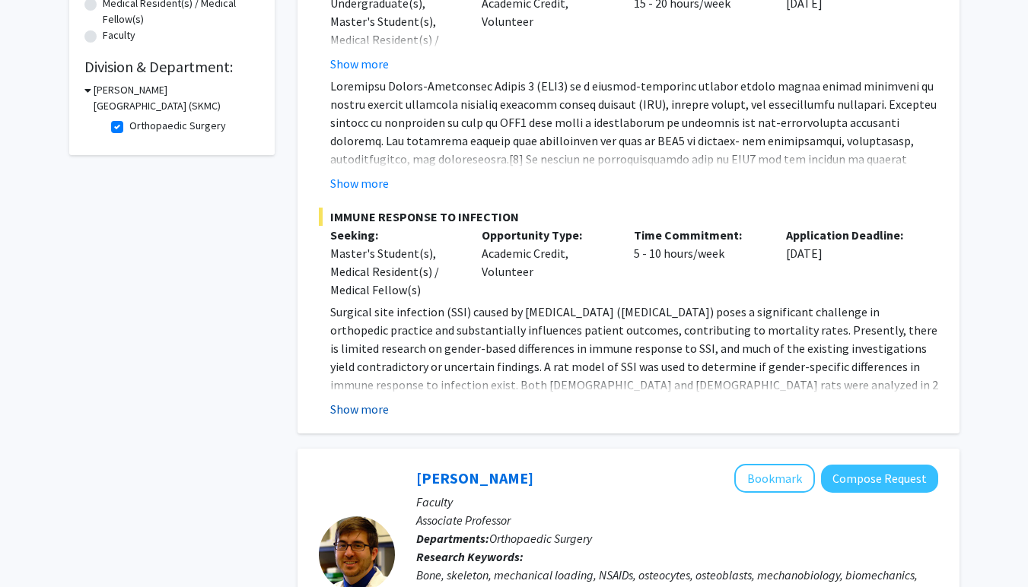
click at [377, 414] on button "Show more" at bounding box center [359, 409] width 59 height 18
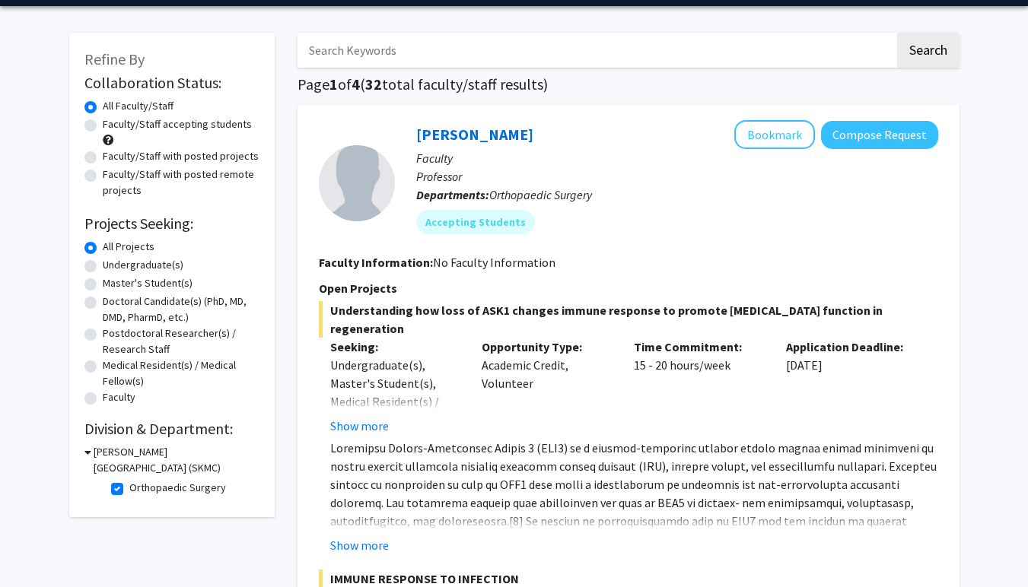
scroll to position [45, 0]
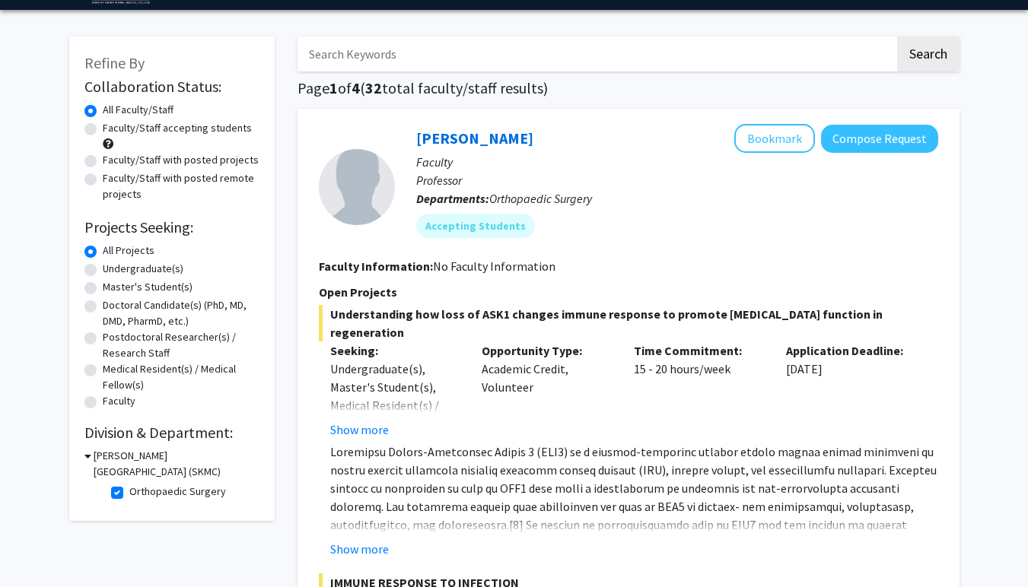
click at [129, 496] on label "Orthopaedic Surgery" at bounding box center [177, 492] width 97 height 16
click at [129, 494] on input "Orthopaedic Surgery" at bounding box center [134, 489] width 10 height 10
checkbox input "false"
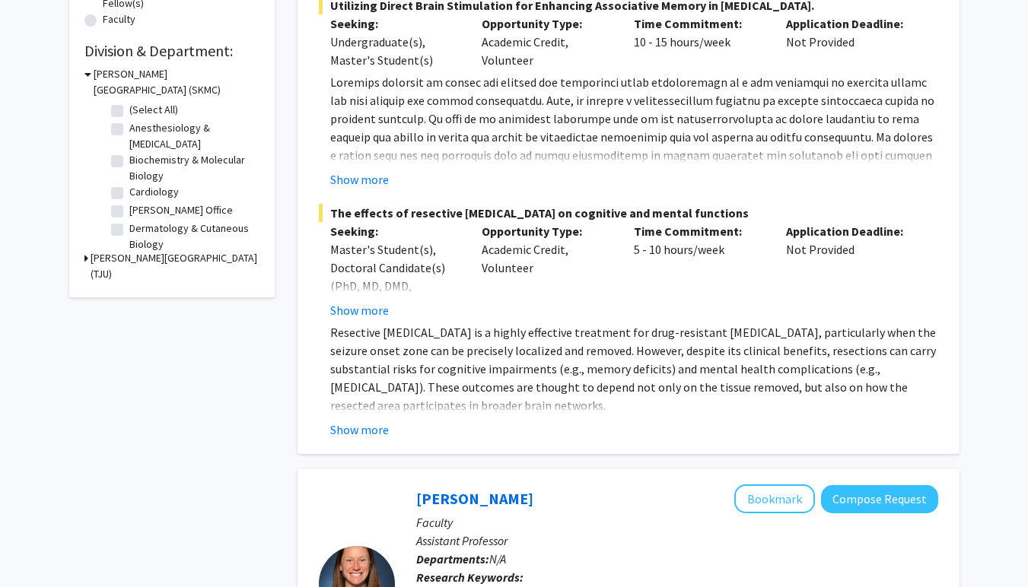
scroll to position [435, 0]
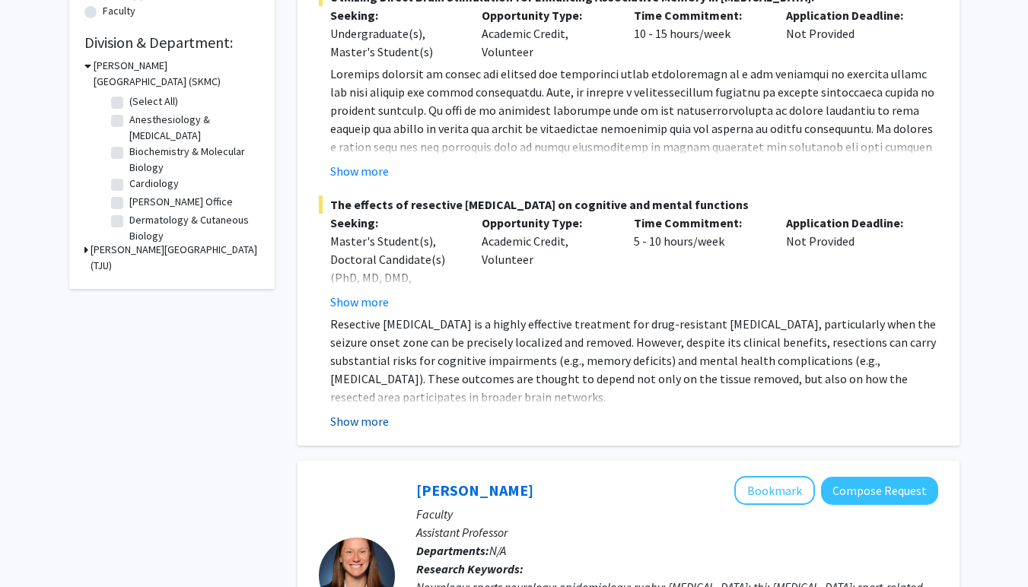
click at [355, 430] on button "Show more" at bounding box center [359, 421] width 59 height 18
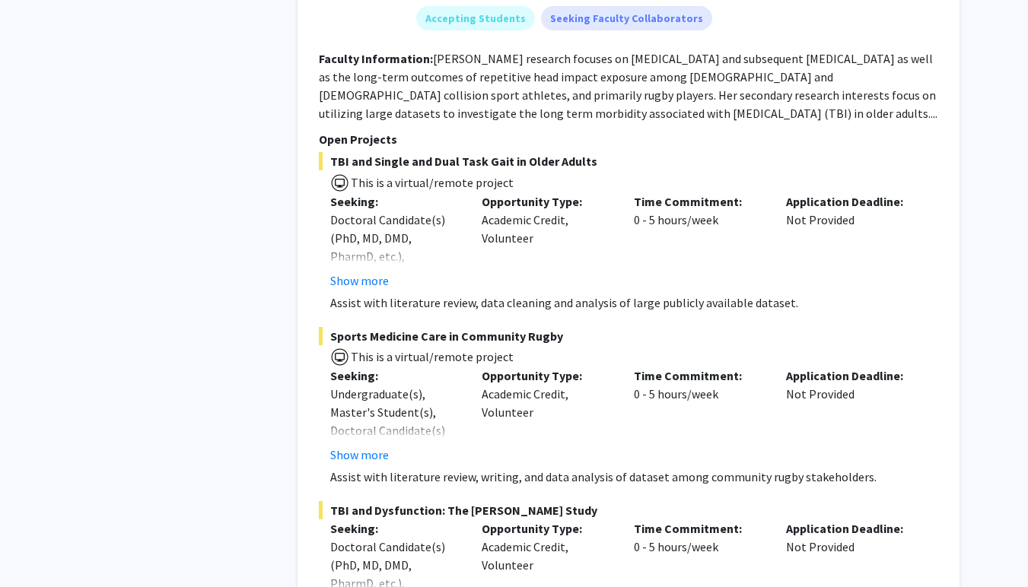
scroll to position [1151, 0]
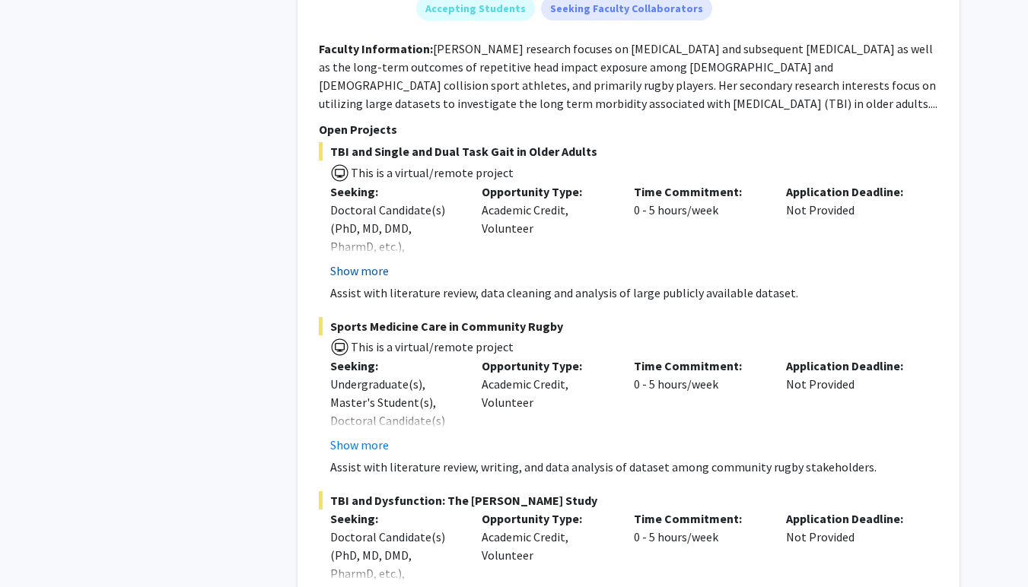
click at [370, 276] on button "Show more" at bounding box center [359, 271] width 59 height 18
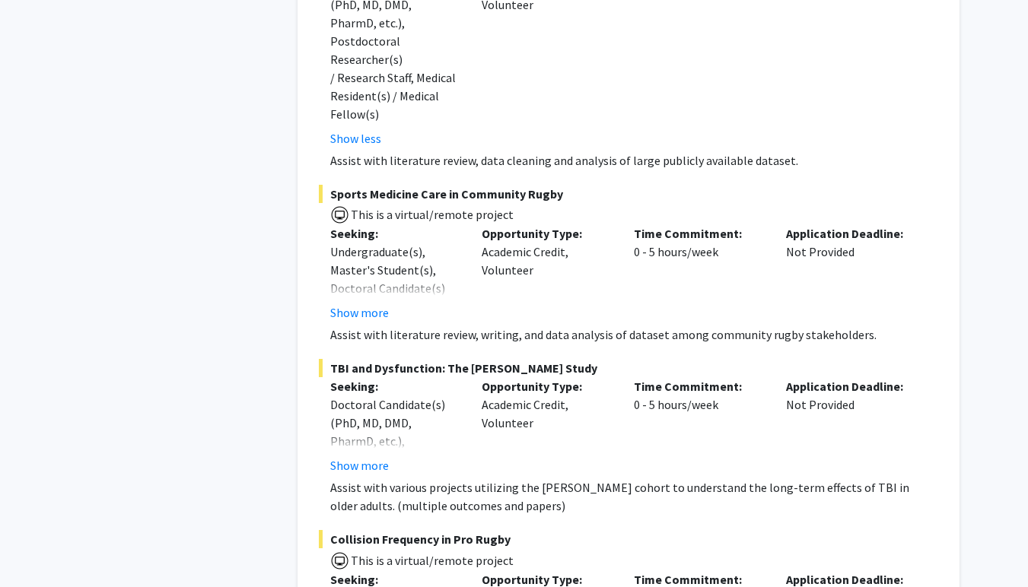
scroll to position [1379, 0]
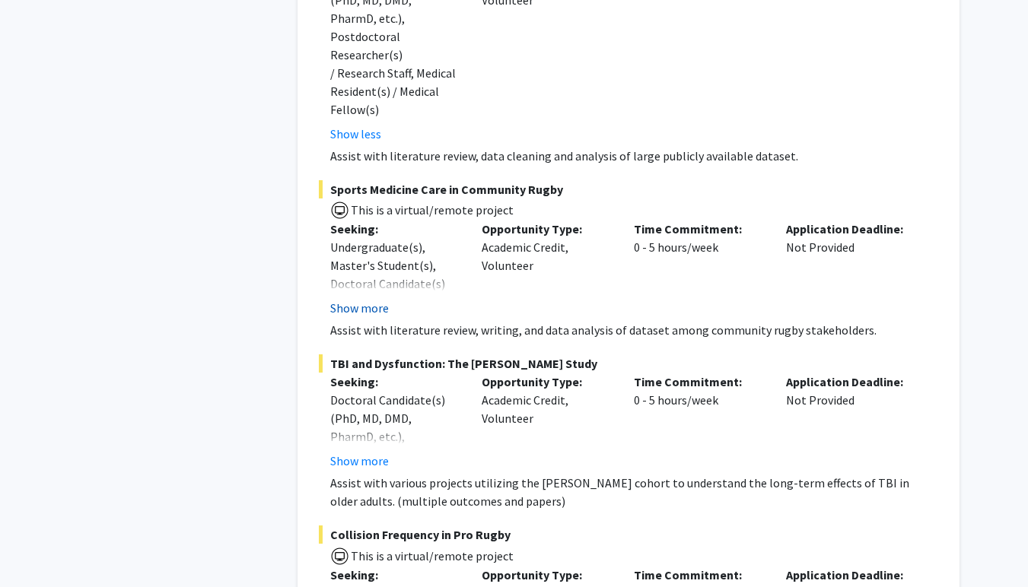
click at [370, 299] on button "Show more" at bounding box center [359, 308] width 59 height 18
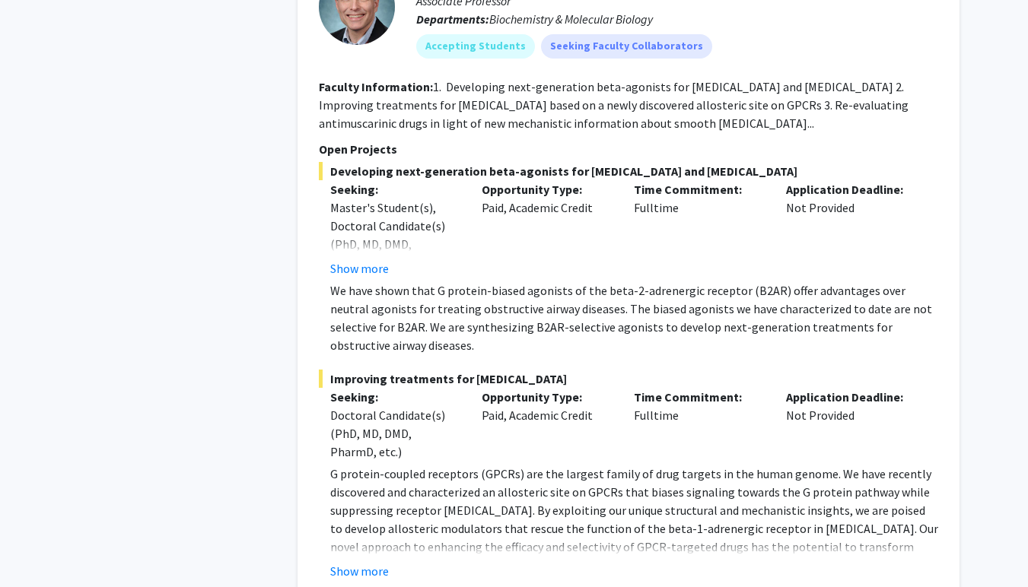
scroll to position [5488, 0]
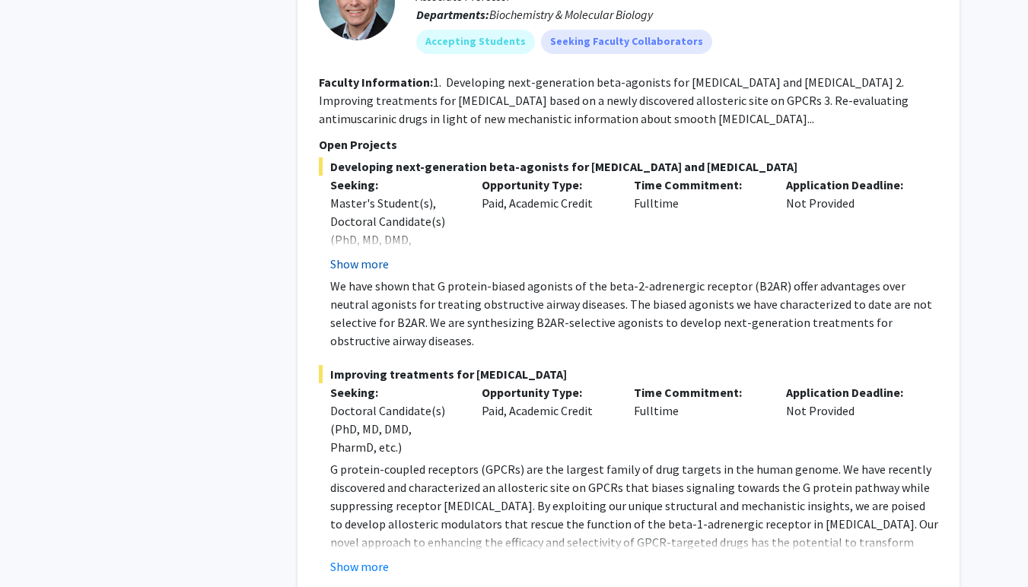
click at [363, 255] on button "Show more" at bounding box center [359, 264] width 59 height 18
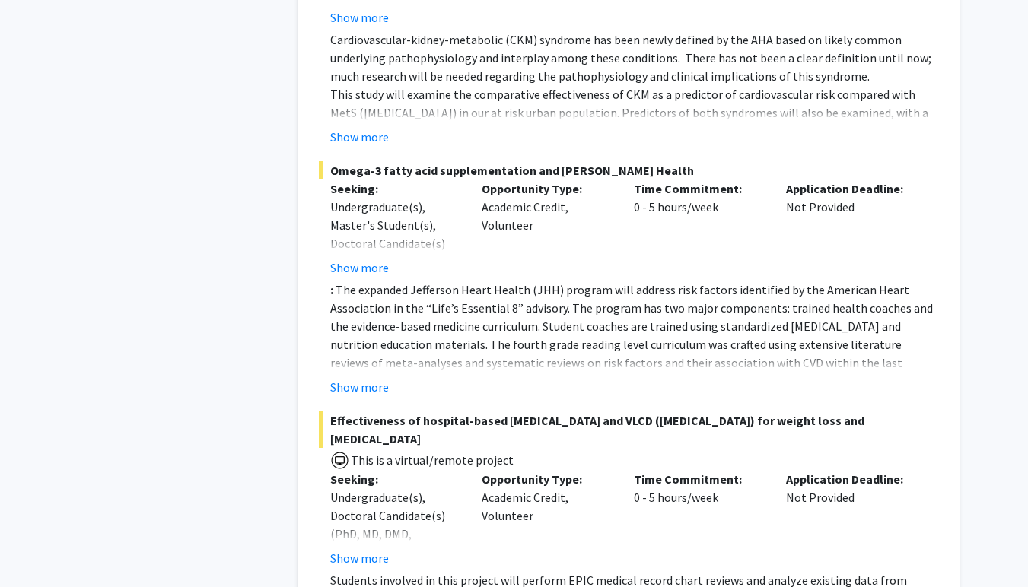
scroll to position [9483, 0]
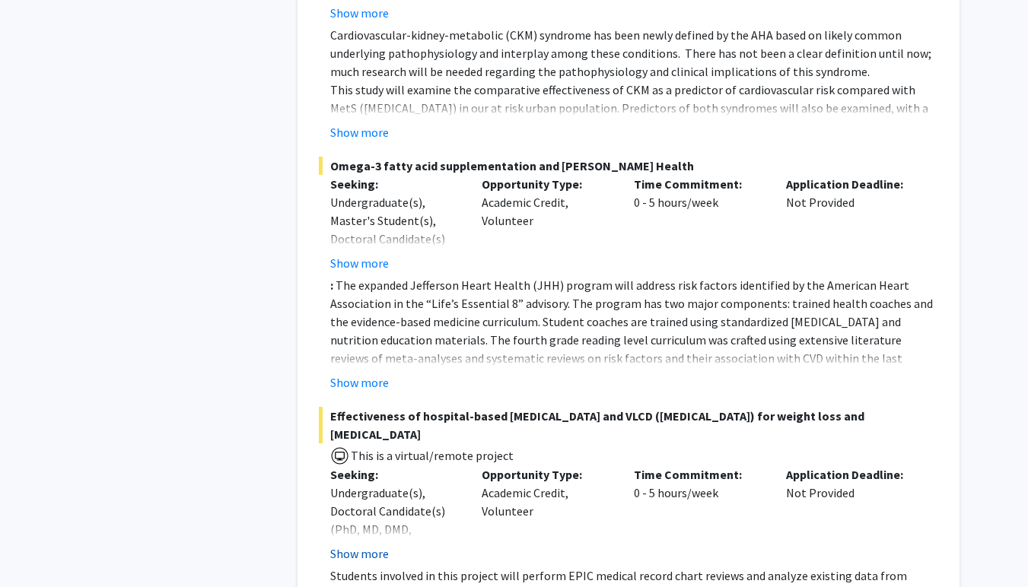
click at [361, 545] on button "Show more" at bounding box center [359, 554] width 59 height 18
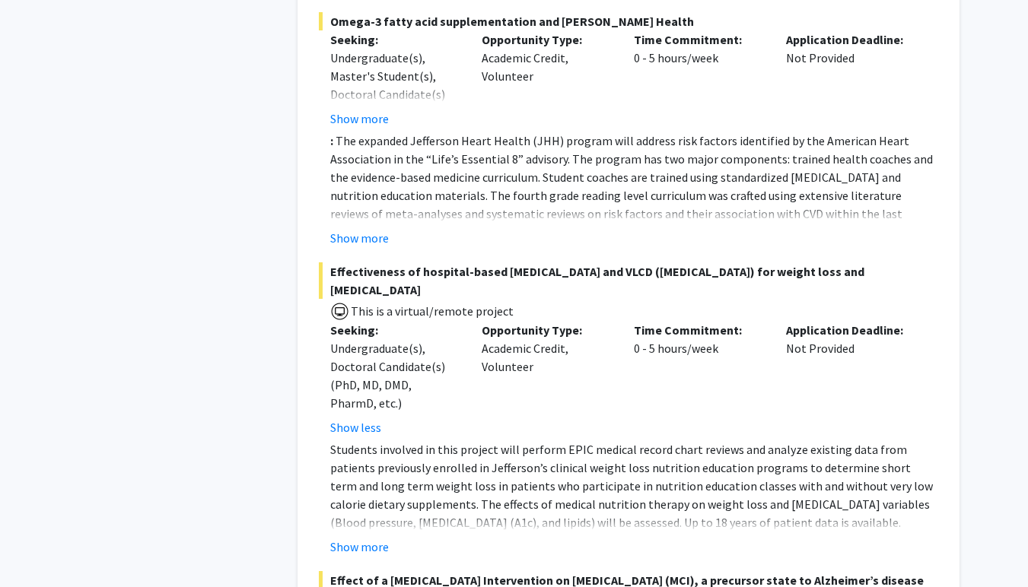
scroll to position [9643, 0]
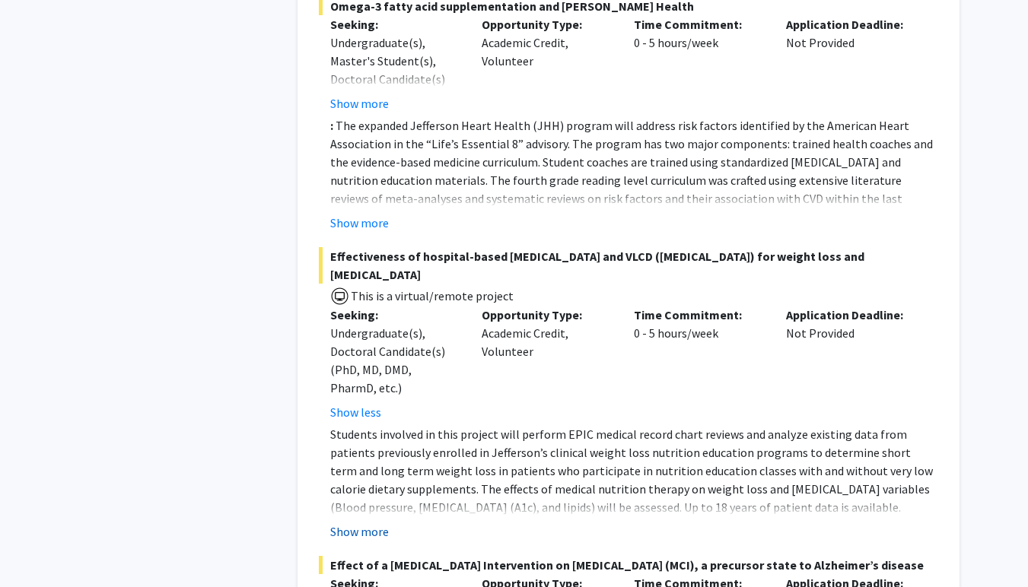
click at [376, 523] on button "Show more" at bounding box center [359, 532] width 59 height 18
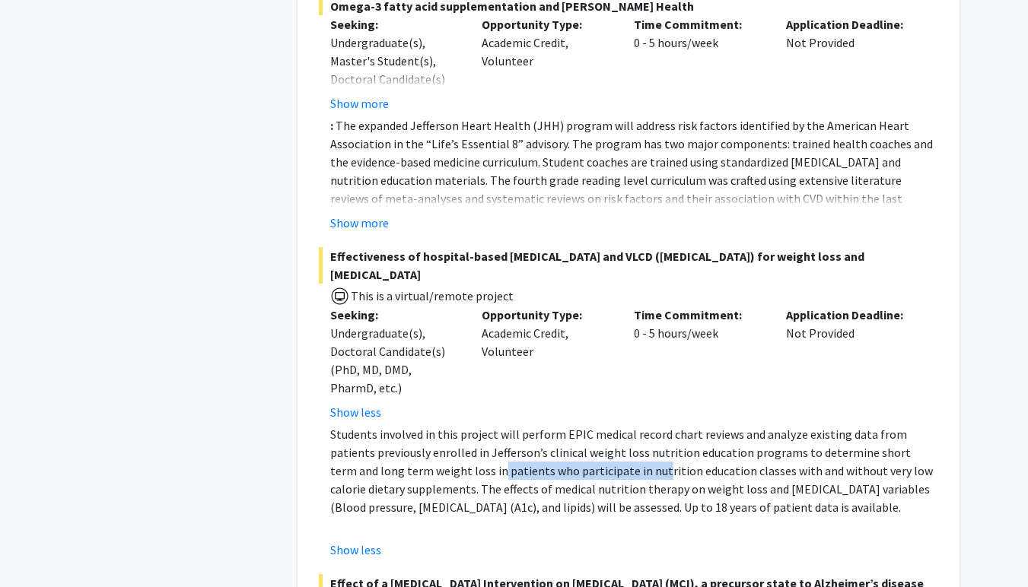
drag, startPoint x: 424, startPoint y: 348, endPoint x: 578, endPoint y: 345, distance: 153.7
click at [580, 425] on p "Students involved in this project will perform EPIC medical record chart review…" at bounding box center [634, 470] width 608 height 91
click at [578, 425] on p "Students involved in this project will perform EPIC medical record chart review…" at bounding box center [634, 470] width 608 height 91
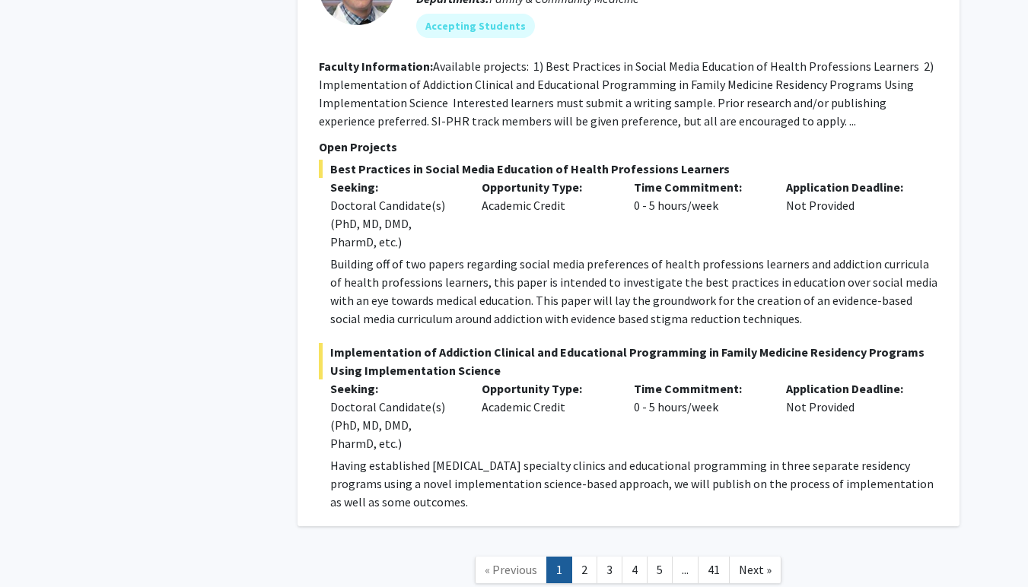
scroll to position [11324, 0]
click at [589, 558] on link "2" at bounding box center [584, 571] width 26 height 27
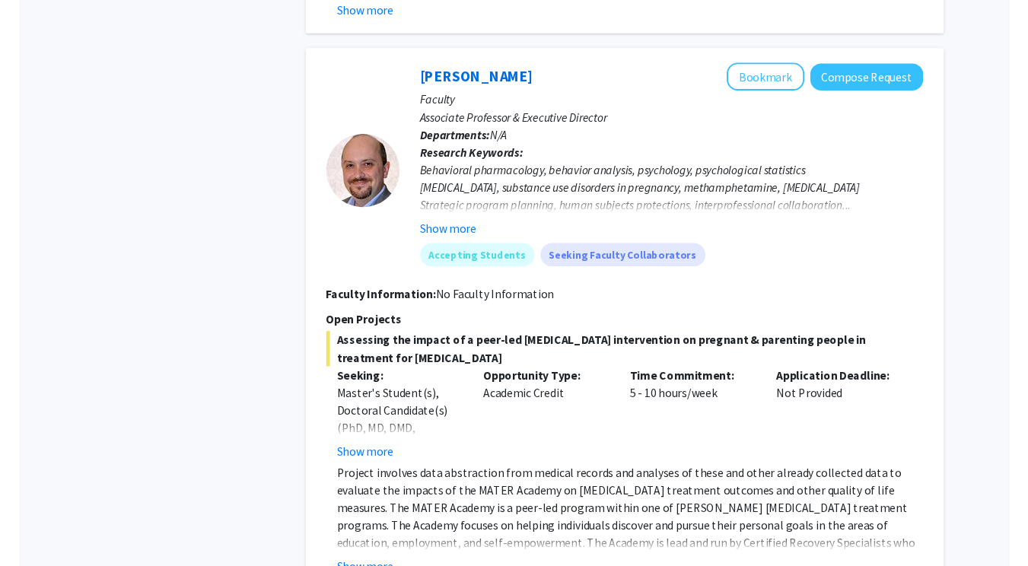
scroll to position [4058, 0]
